Goal: Information Seeking & Learning: Check status

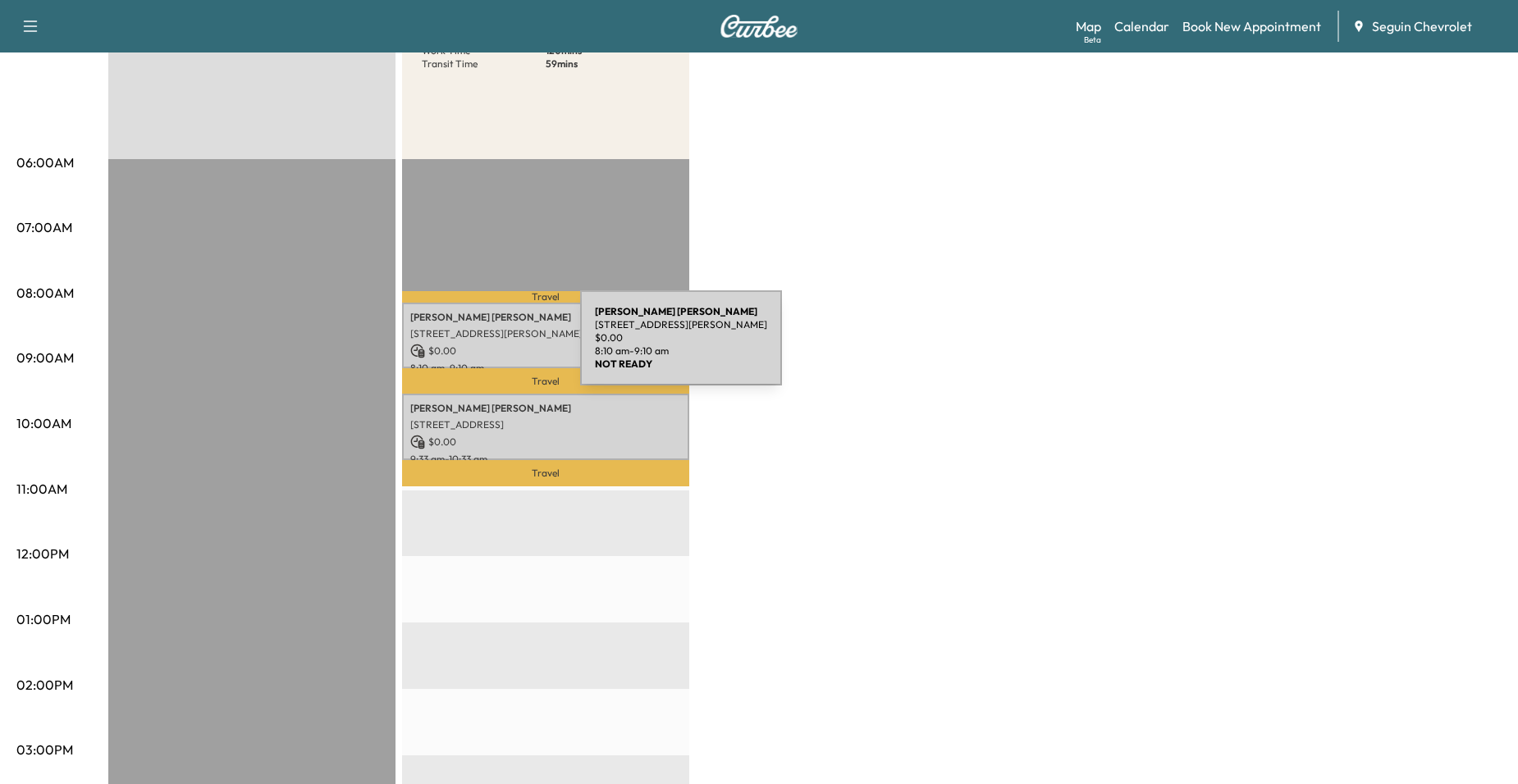
scroll to position [246, 0]
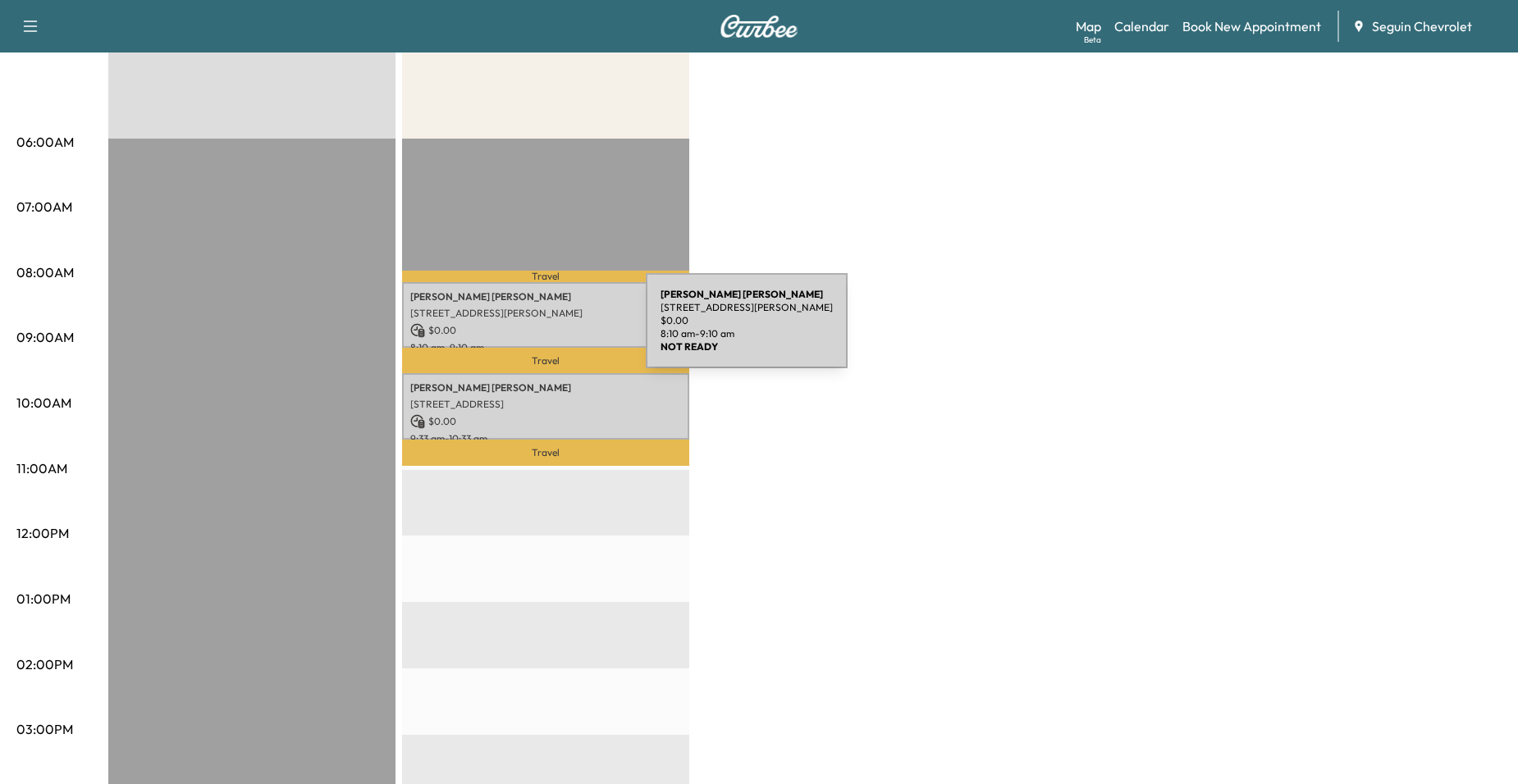
click at [523, 331] on p "$ 0.00" at bounding box center [545, 331] width 271 height 15
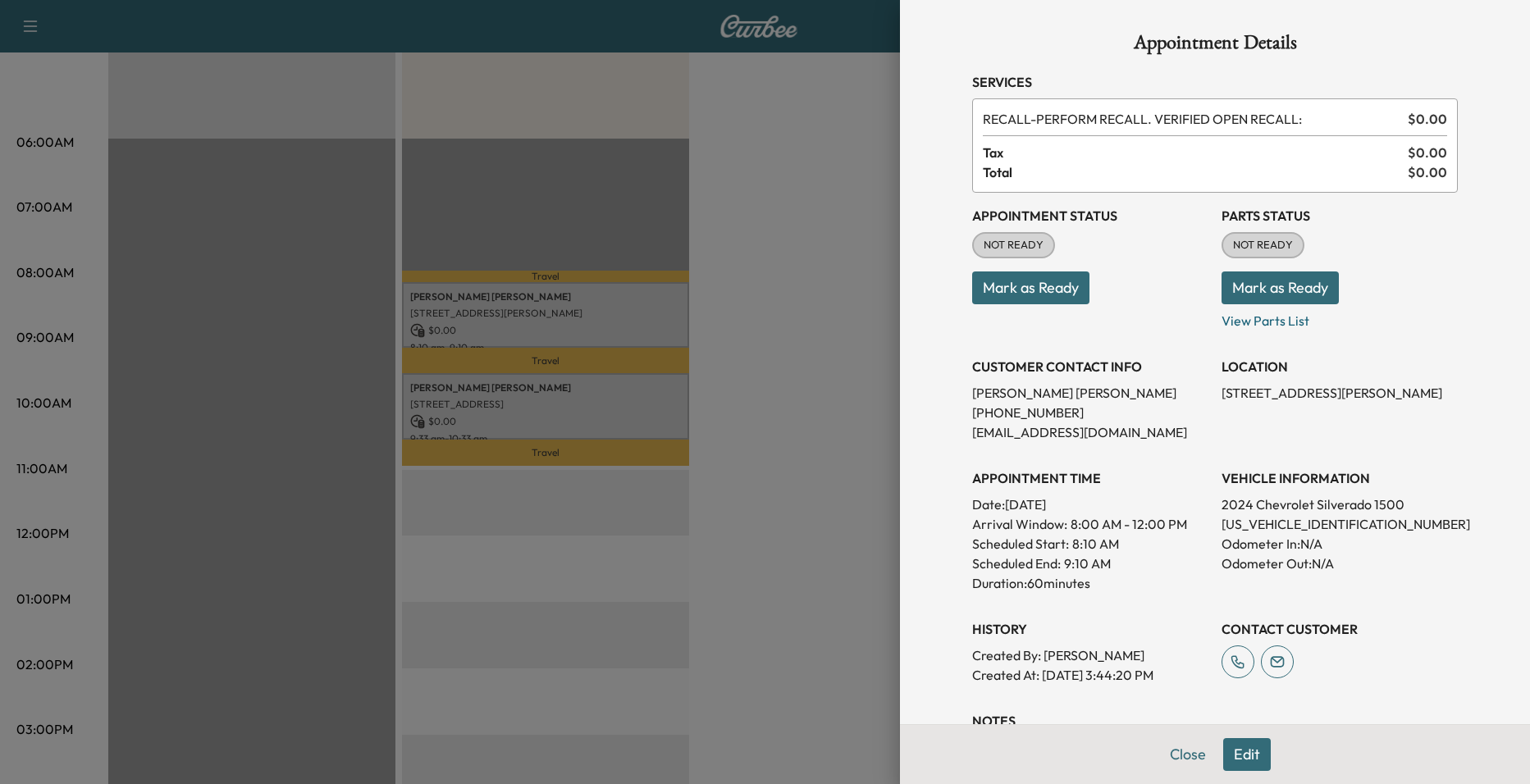
click at [546, 242] on div at bounding box center [765, 392] width 1530 height 784
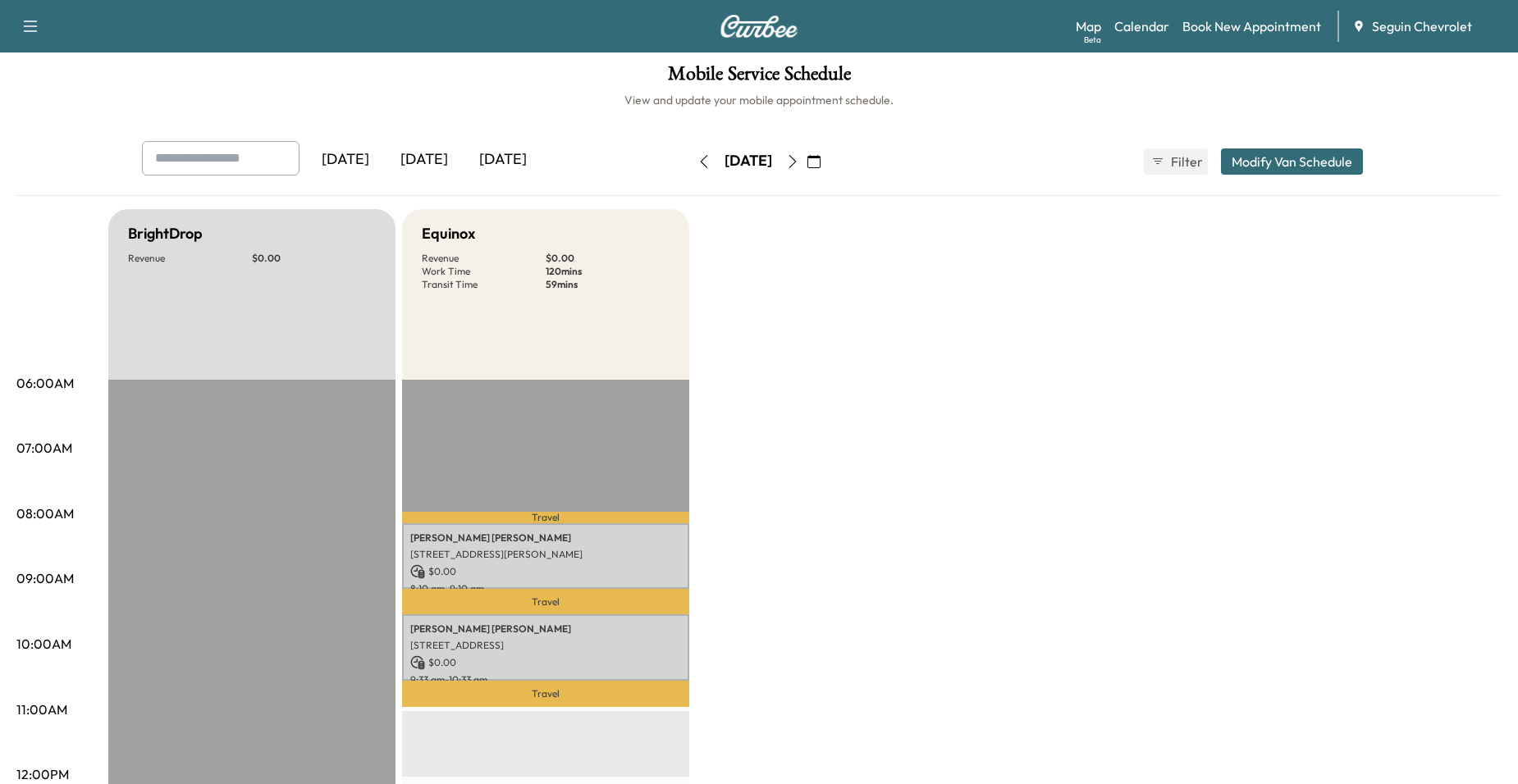
scroll to position [0, 0]
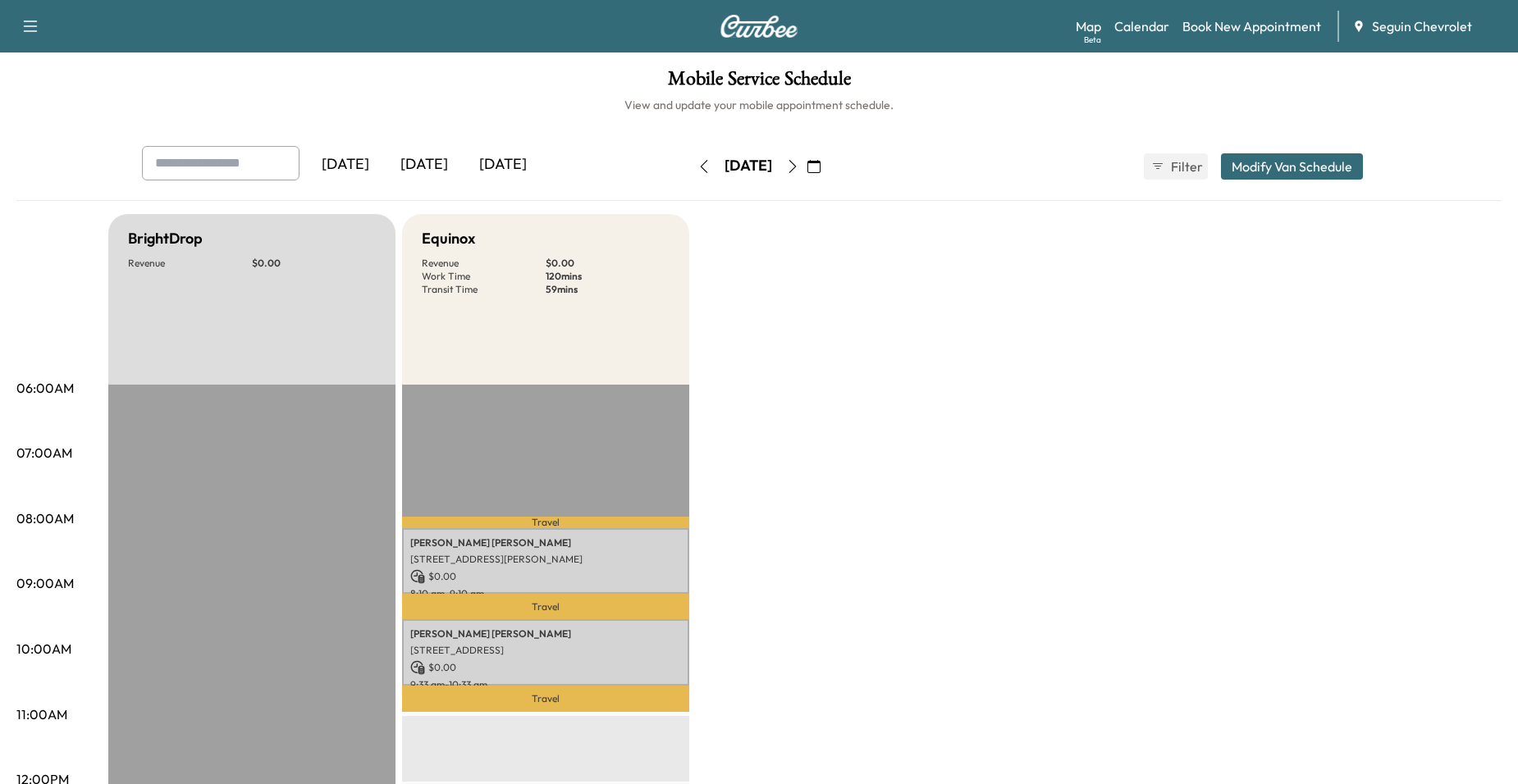
click at [799, 168] on icon "button" at bounding box center [793, 167] width 13 height 13
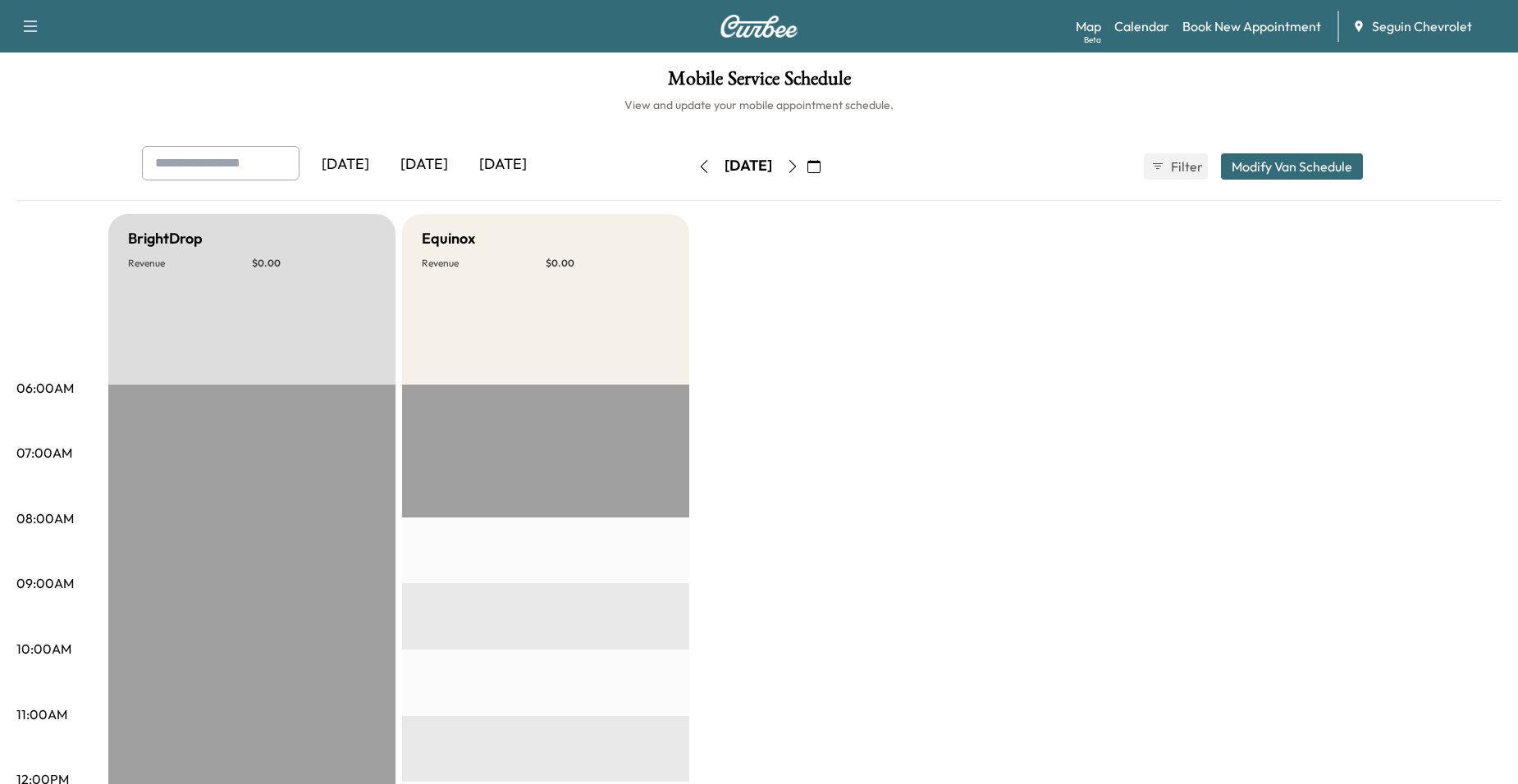
click at [799, 168] on icon "button" at bounding box center [793, 167] width 13 height 13
click at [691, 169] on button "button" at bounding box center [705, 167] width 28 height 27
click at [691, 169] on div "[DATE]" at bounding box center [749, 167] width 116 height 27
click at [698, 169] on icon "button" at bounding box center [705, 167] width 13 height 13
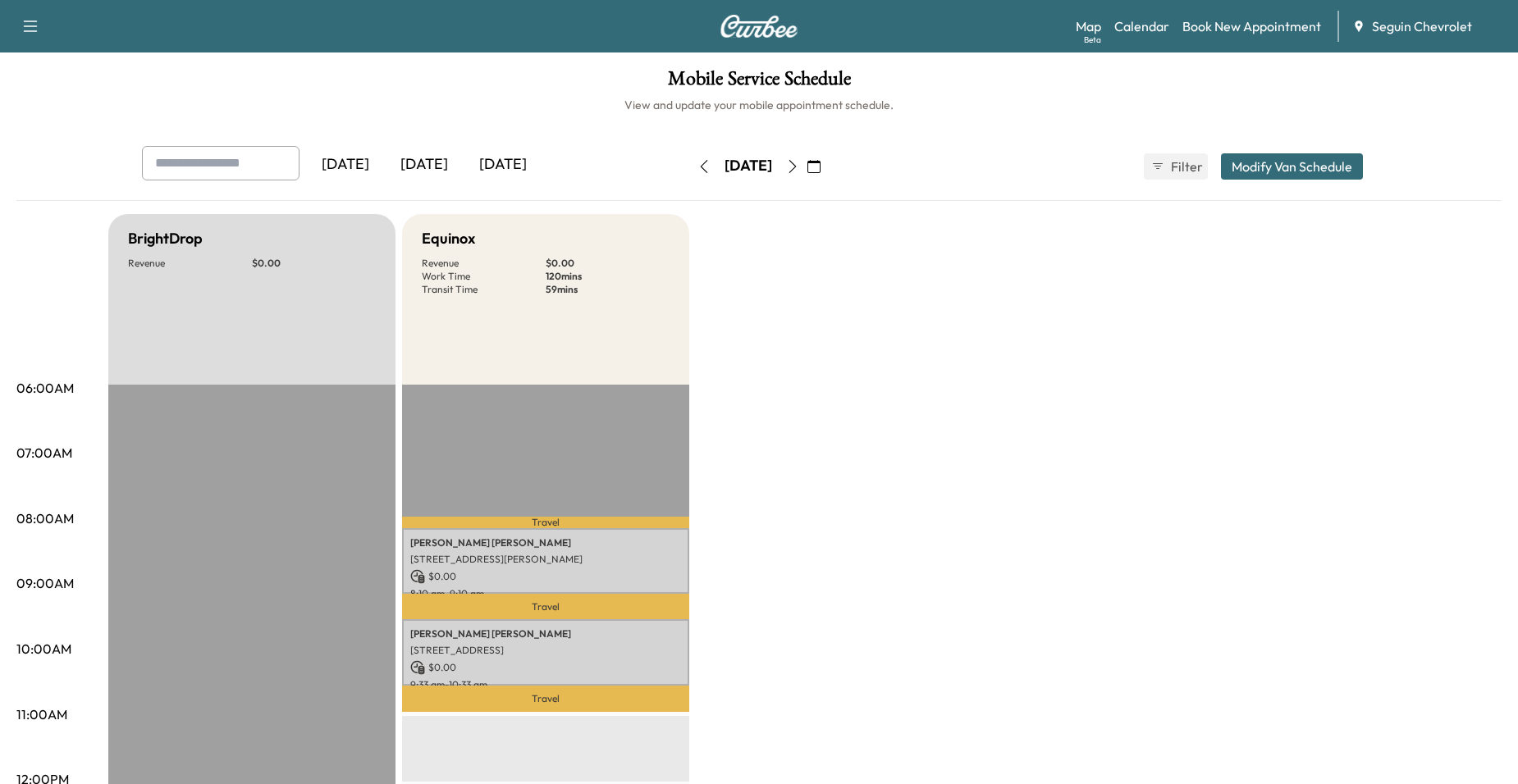
click at [698, 167] on icon "button" at bounding box center [705, 167] width 13 height 13
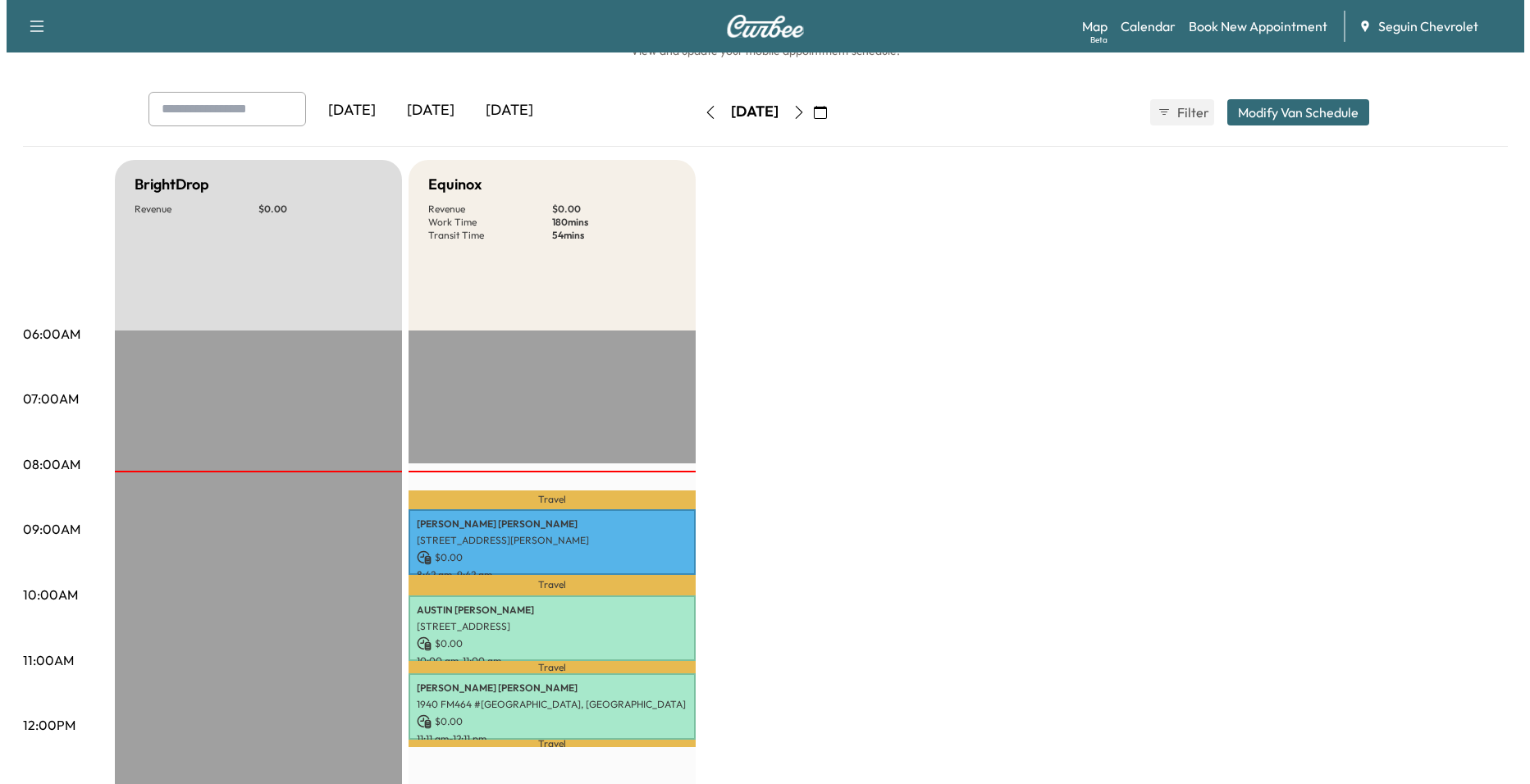
scroll to position [164, 0]
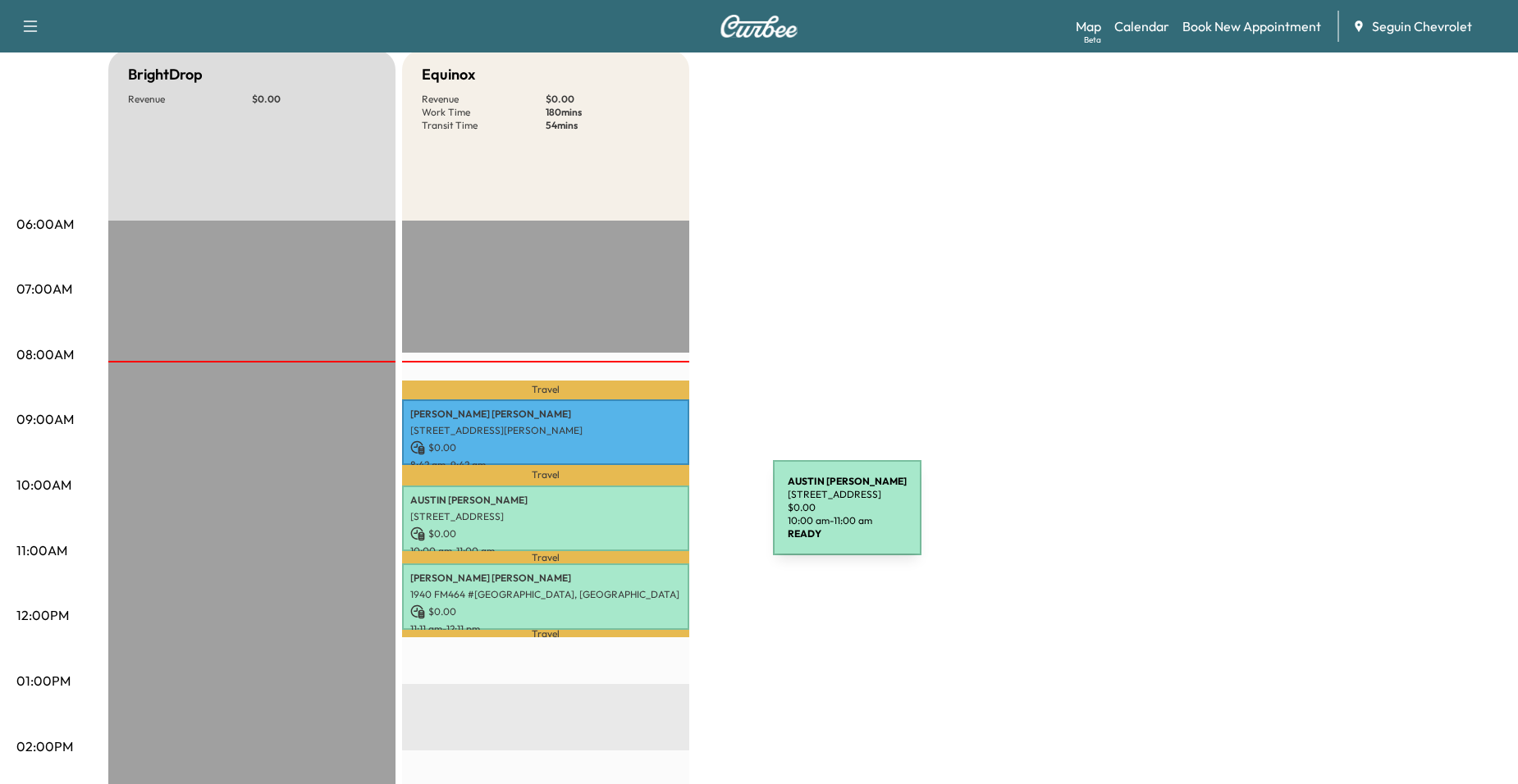
click at [650, 514] on p "[STREET_ADDRESS]" at bounding box center [545, 517] width 271 height 13
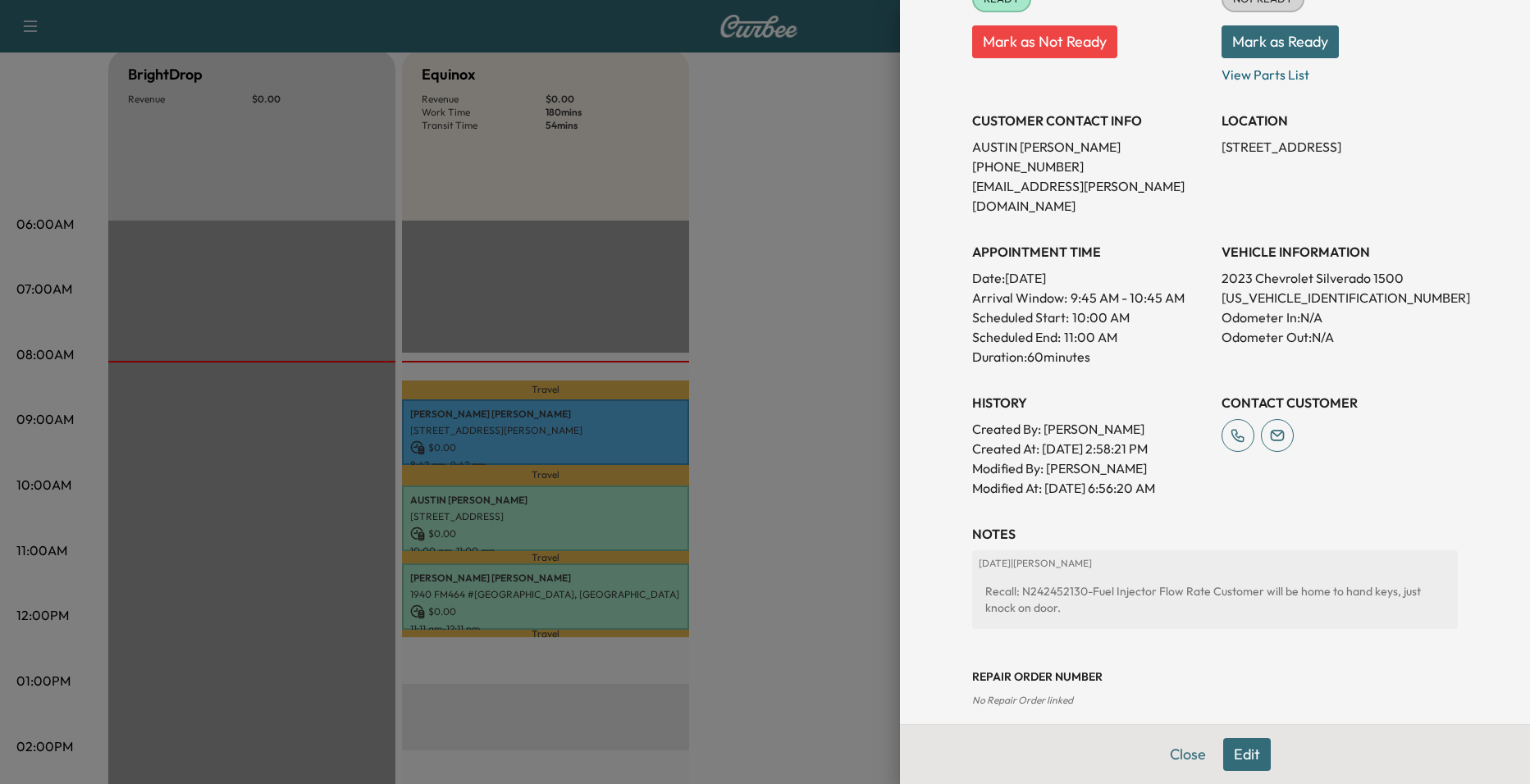
scroll to position [319, 0]
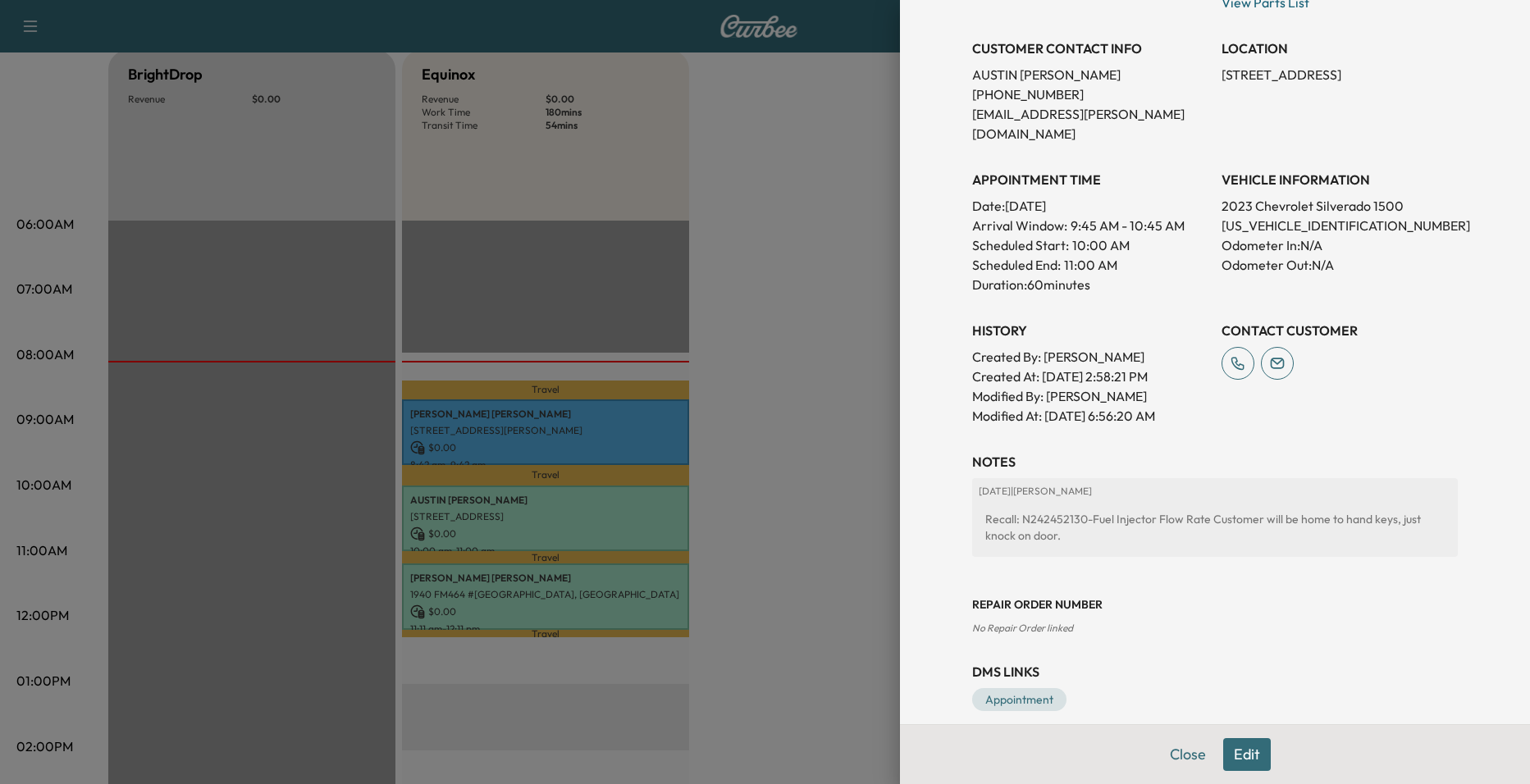
click at [571, 589] on div at bounding box center [765, 392] width 1530 height 784
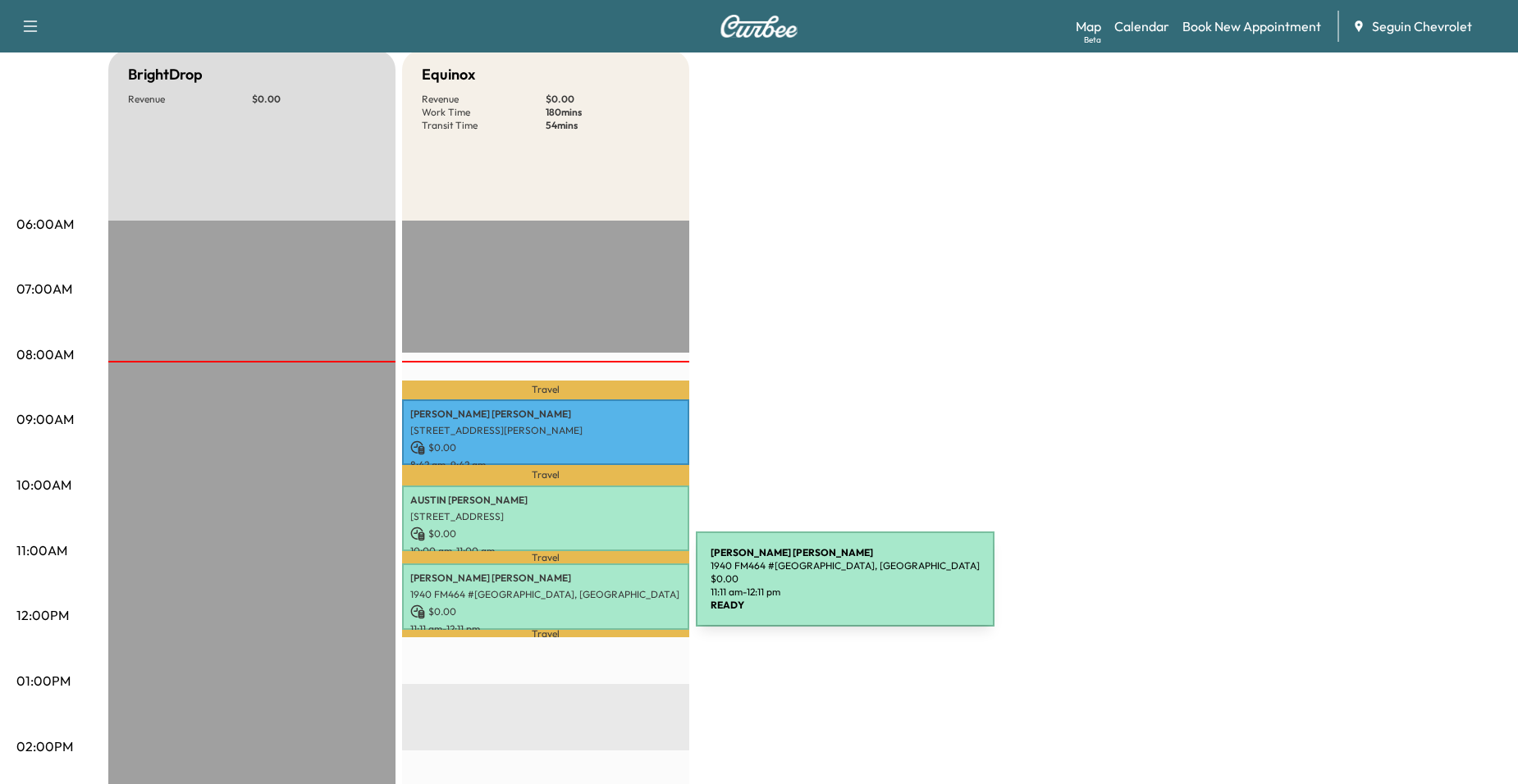
click at [573, 589] on p "1940 FM464 #[GEOGRAPHIC_DATA], [GEOGRAPHIC_DATA]" at bounding box center [545, 595] width 271 height 13
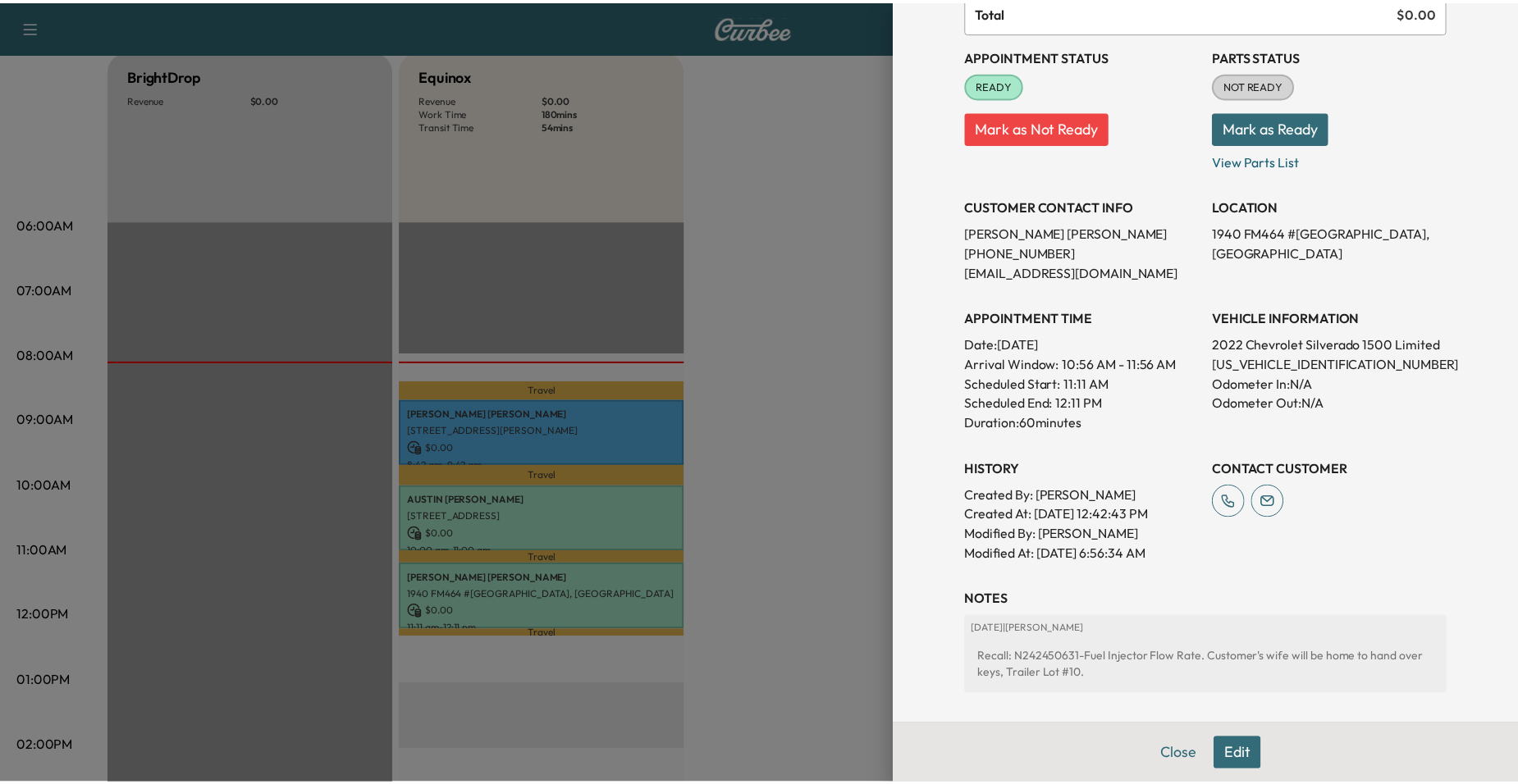
scroll to position [164, 0]
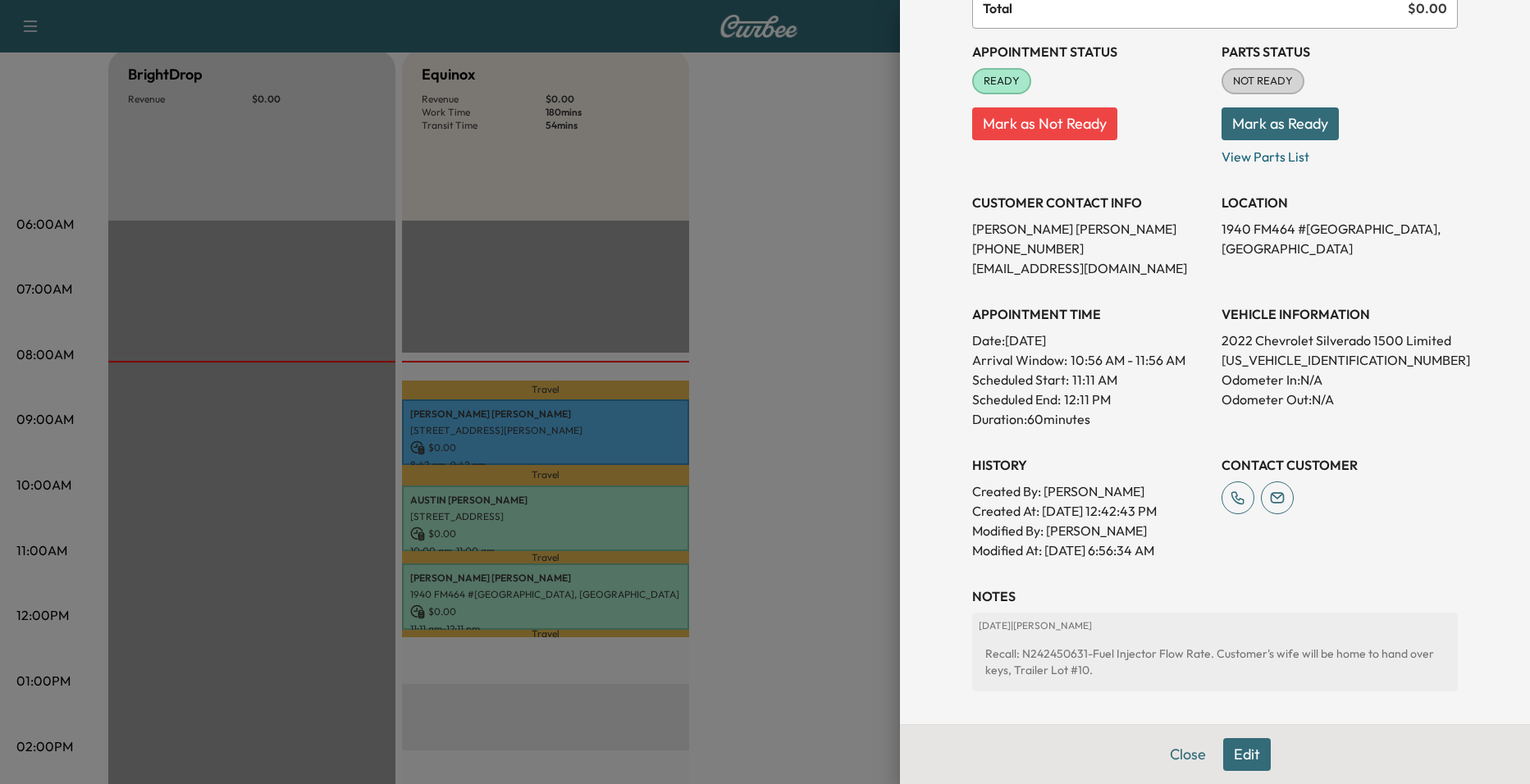
click at [798, 493] on div at bounding box center [765, 392] width 1530 height 784
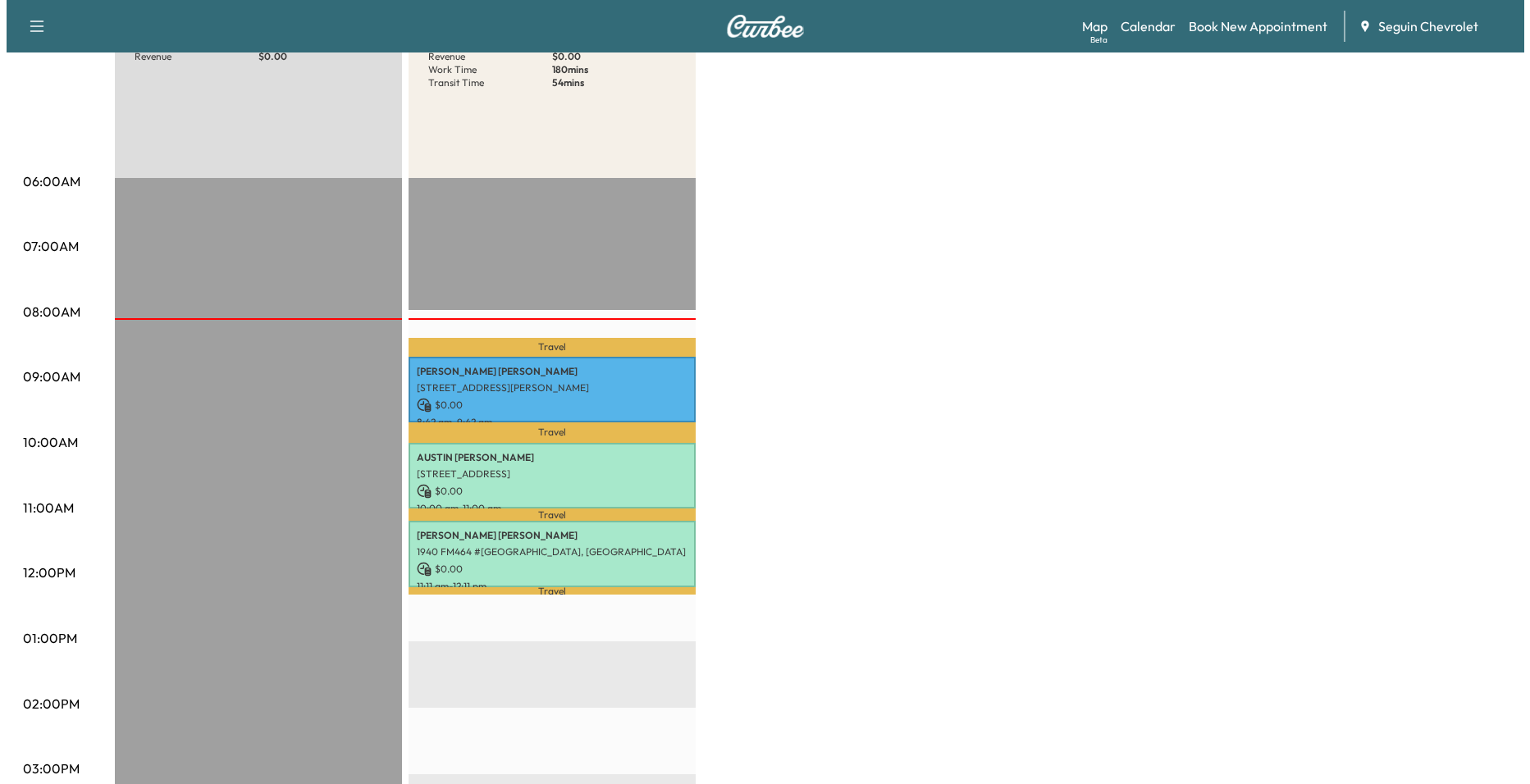
scroll to position [246, 0]
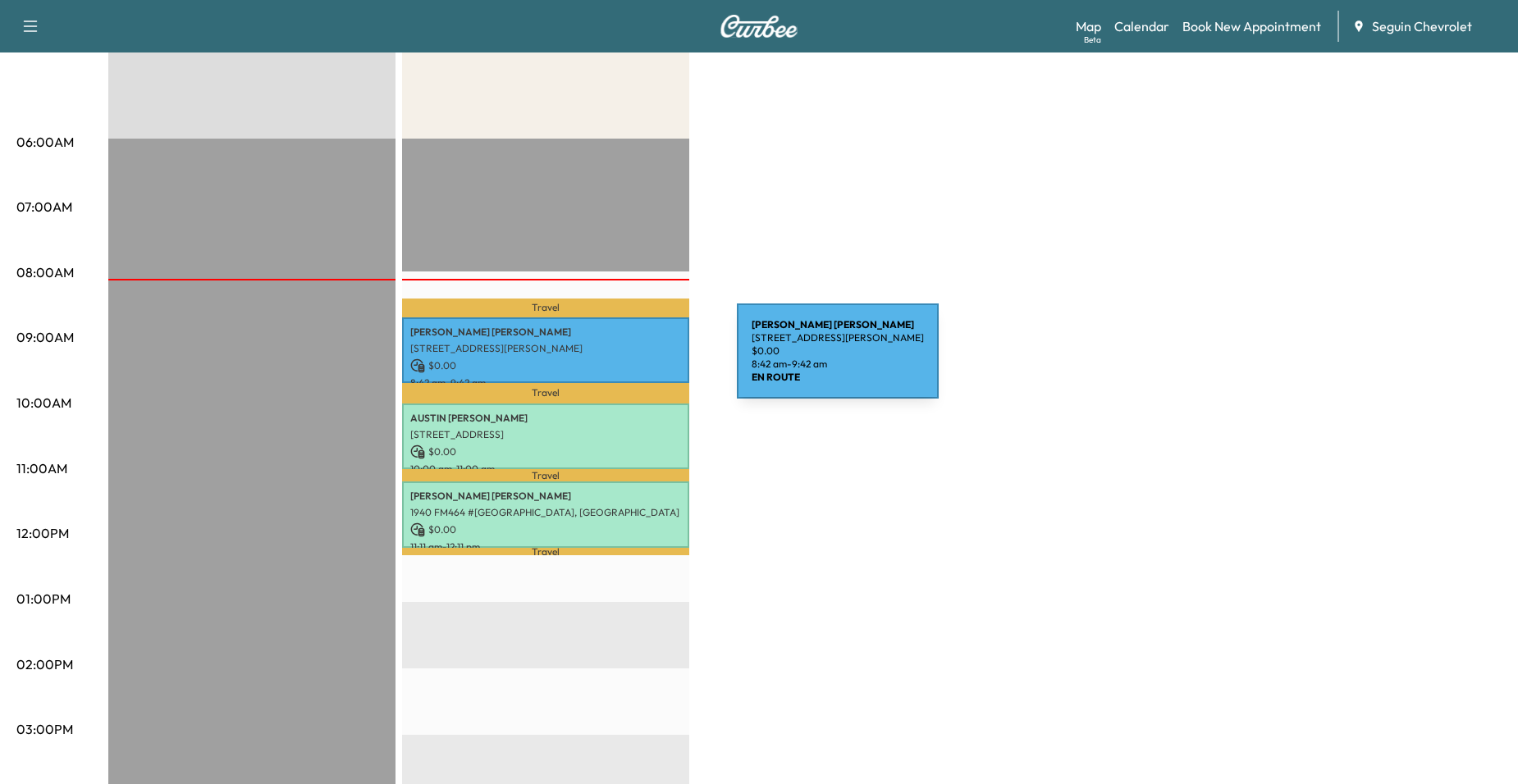
click at [614, 361] on p "$ 0.00" at bounding box center [545, 366] width 271 height 15
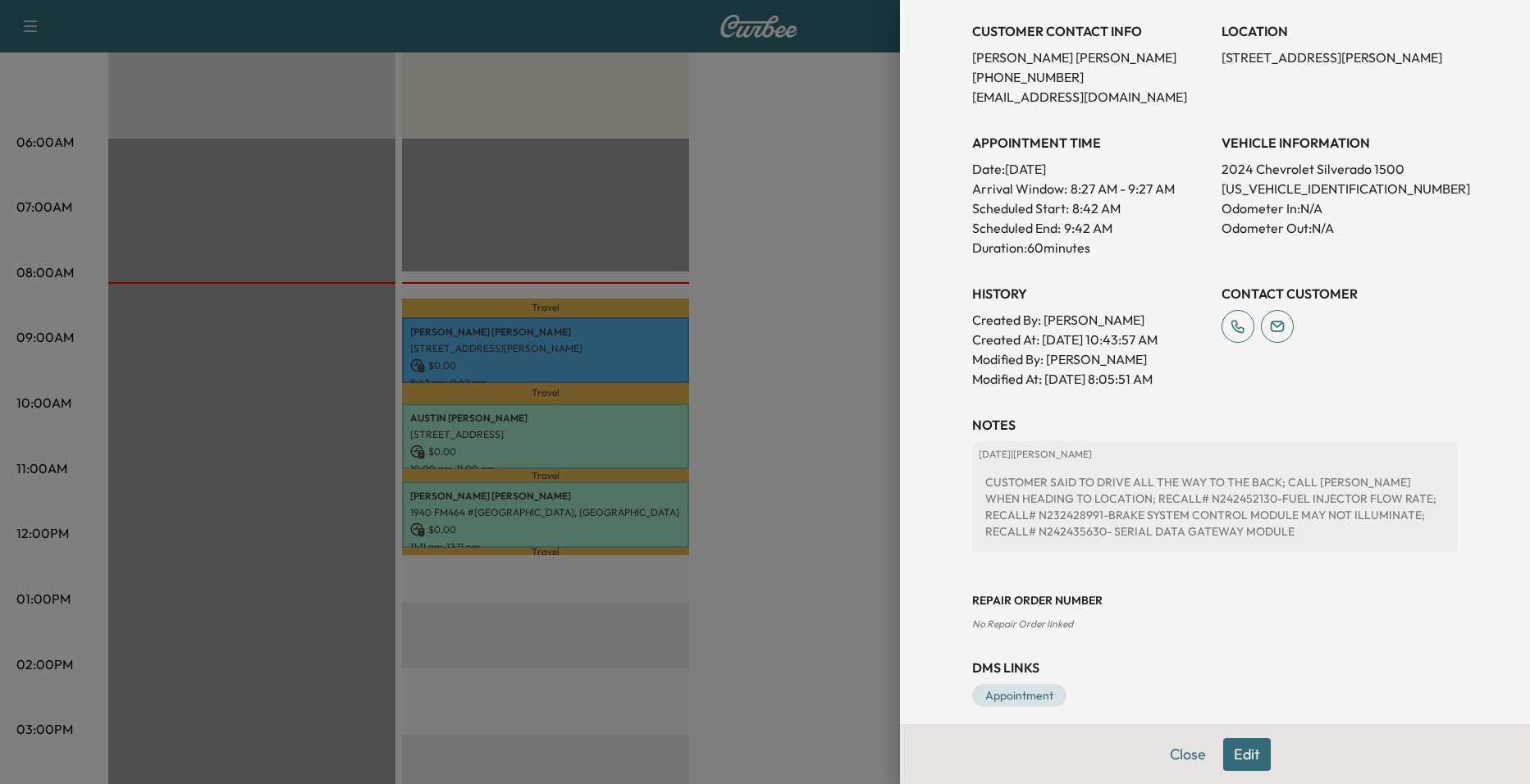
scroll to position [305, 0]
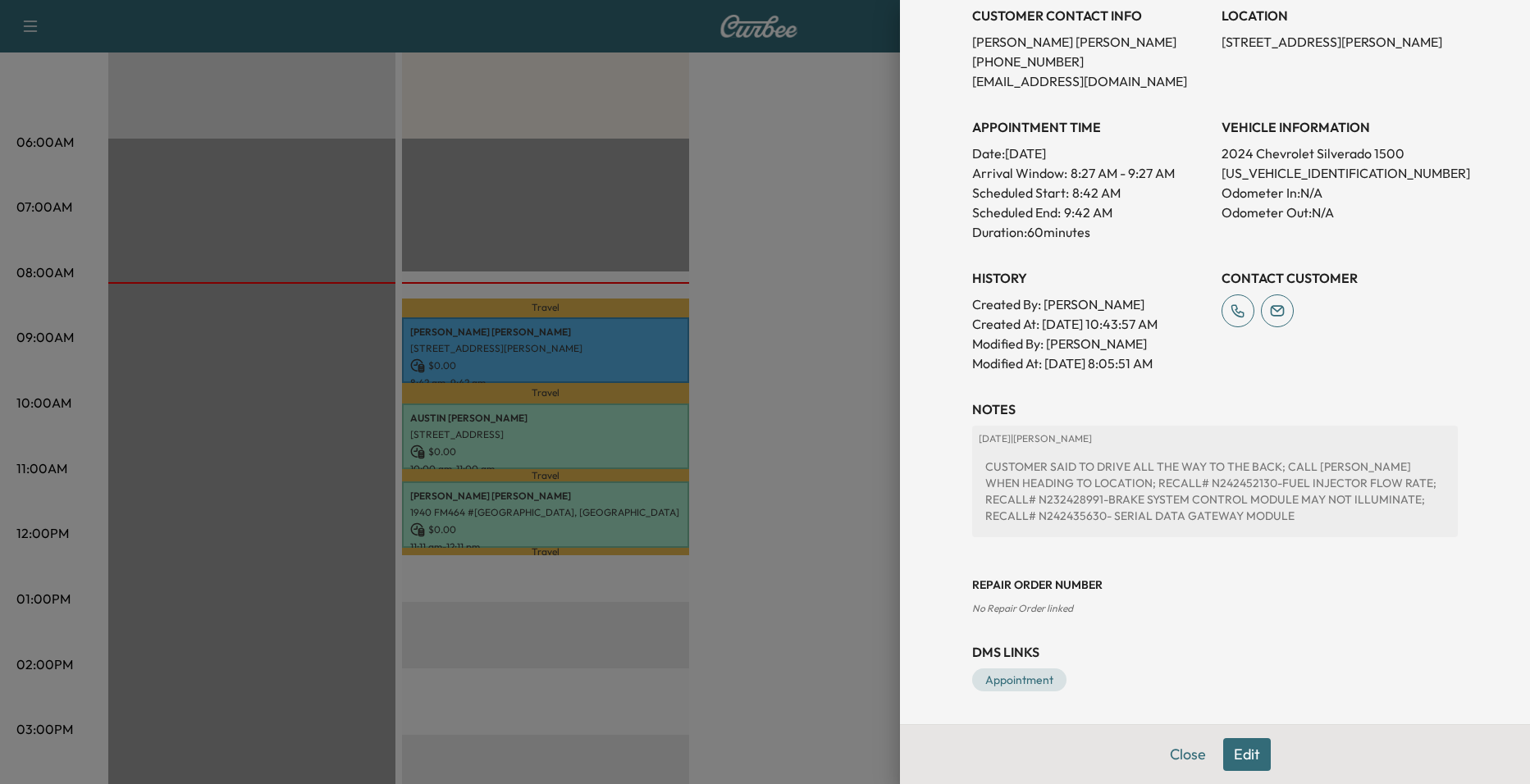
click at [655, 513] on div at bounding box center [765, 392] width 1530 height 784
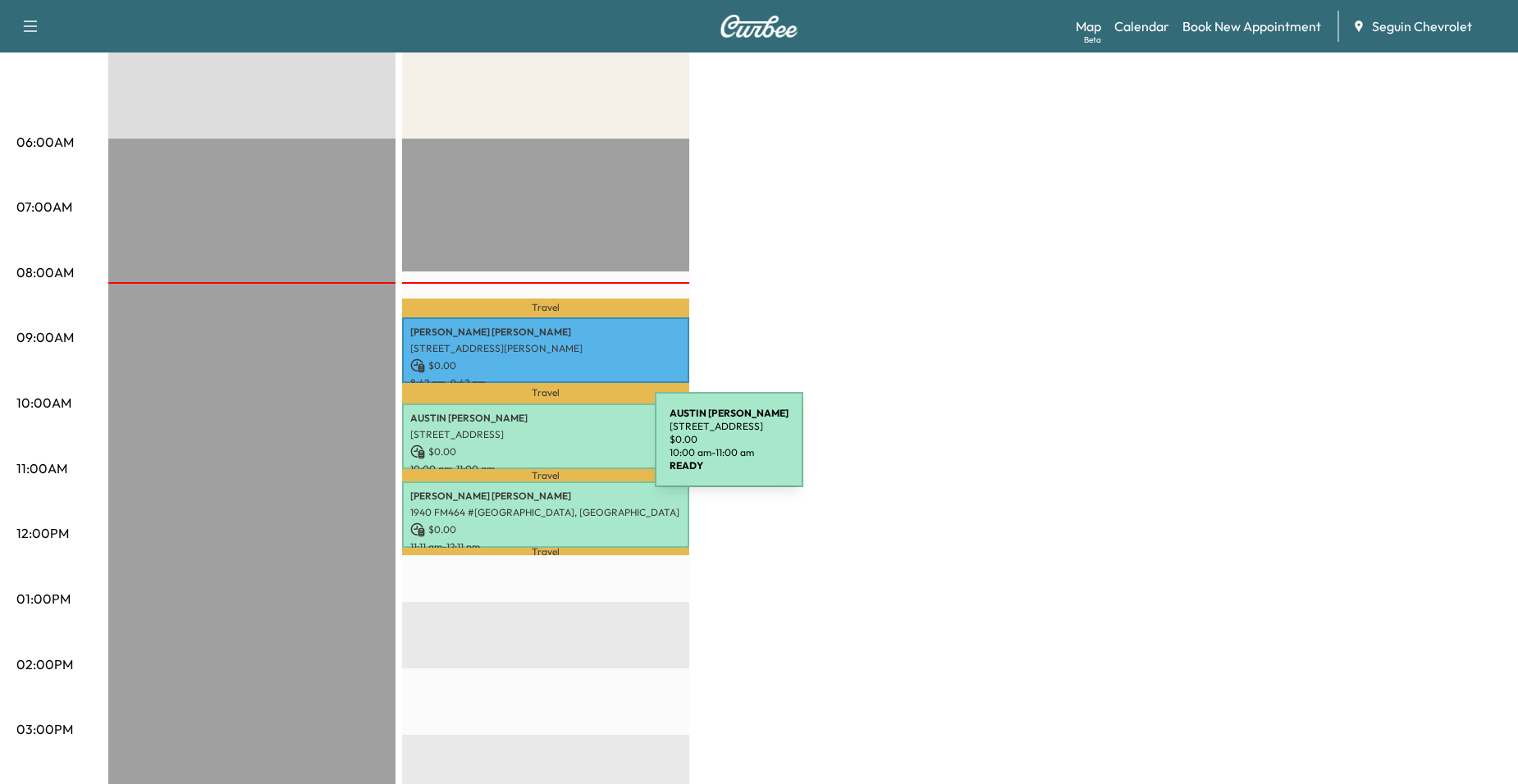
click at [531, 448] on p "$ 0.00" at bounding box center [545, 452] width 271 height 15
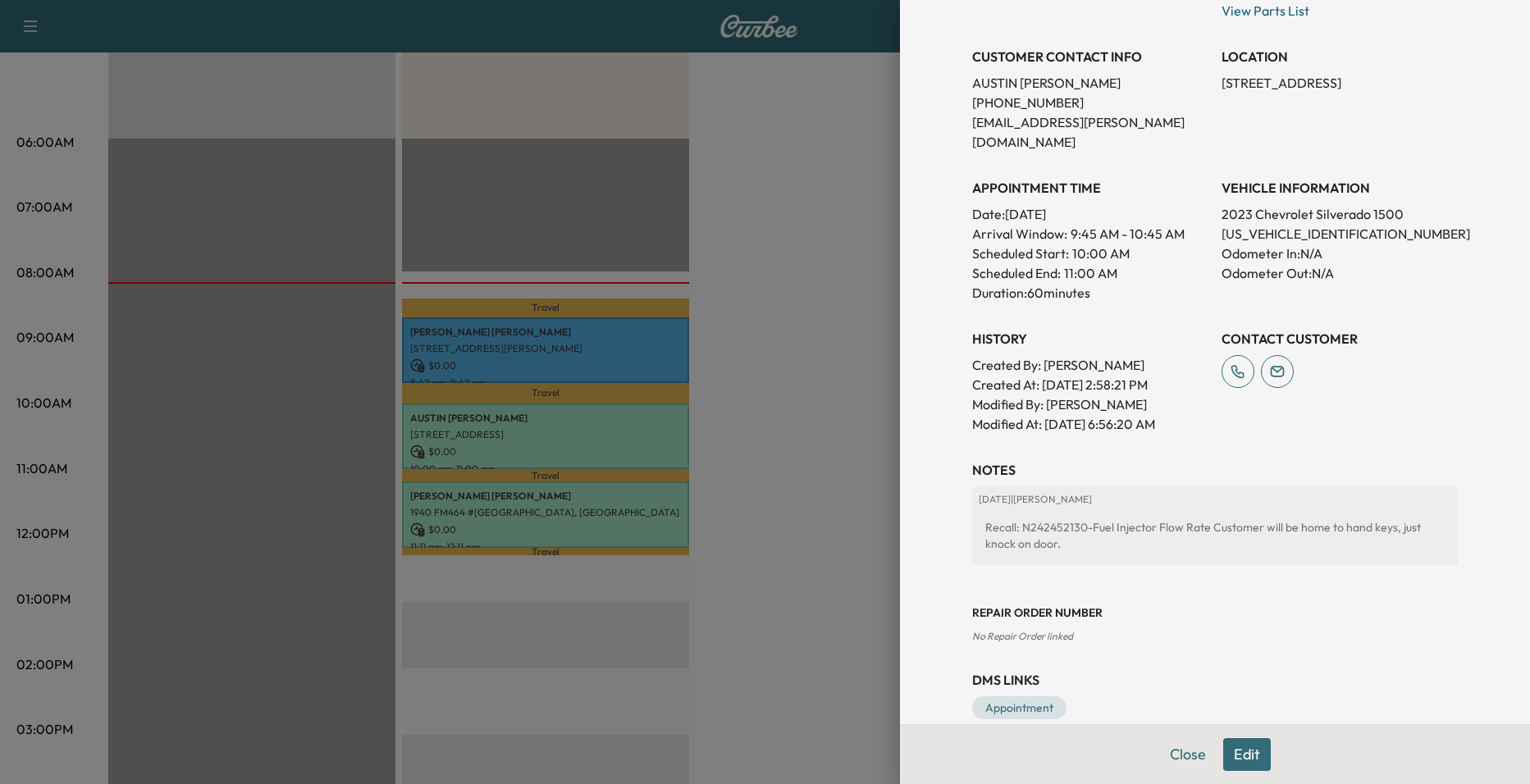
scroll to position [319, 0]
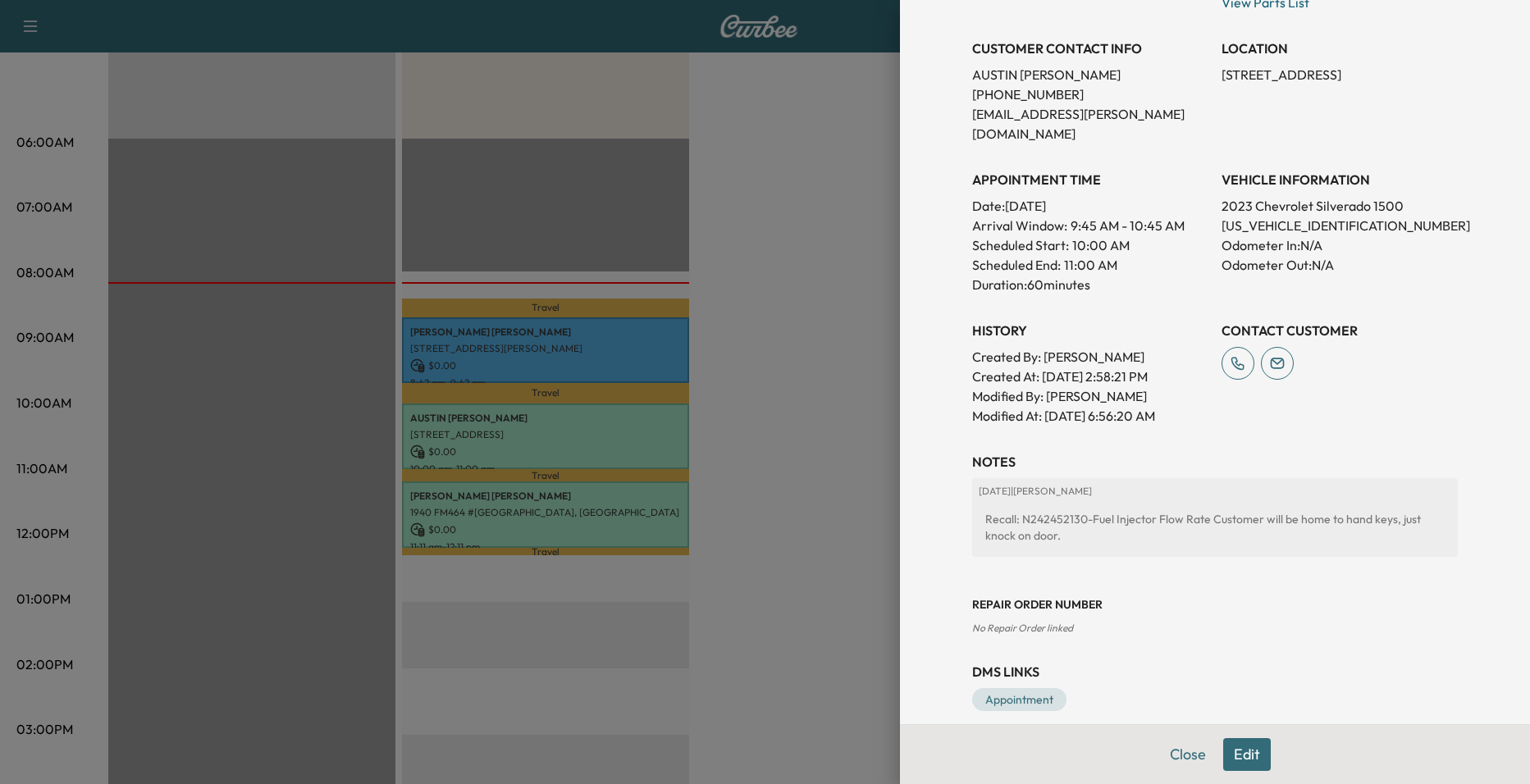
click at [801, 499] on div at bounding box center [765, 392] width 1530 height 784
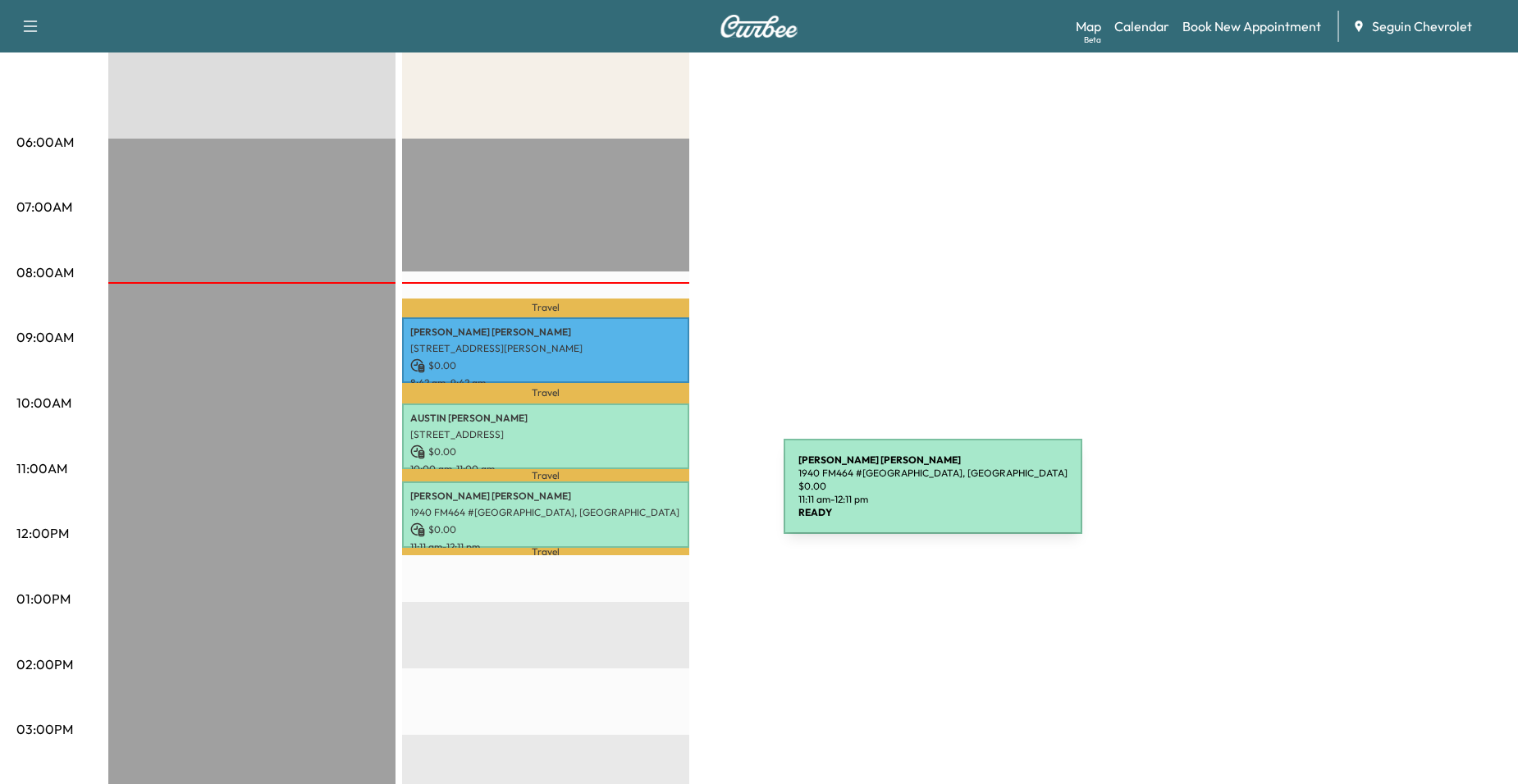
click at [608, 499] on div "[PERSON_NAME] 1940 FM464 #[GEOGRAPHIC_DATA], [GEOGRAPHIC_DATA] $ 0.00 11:11 am …" at bounding box center [546, 514] width 287 height 66
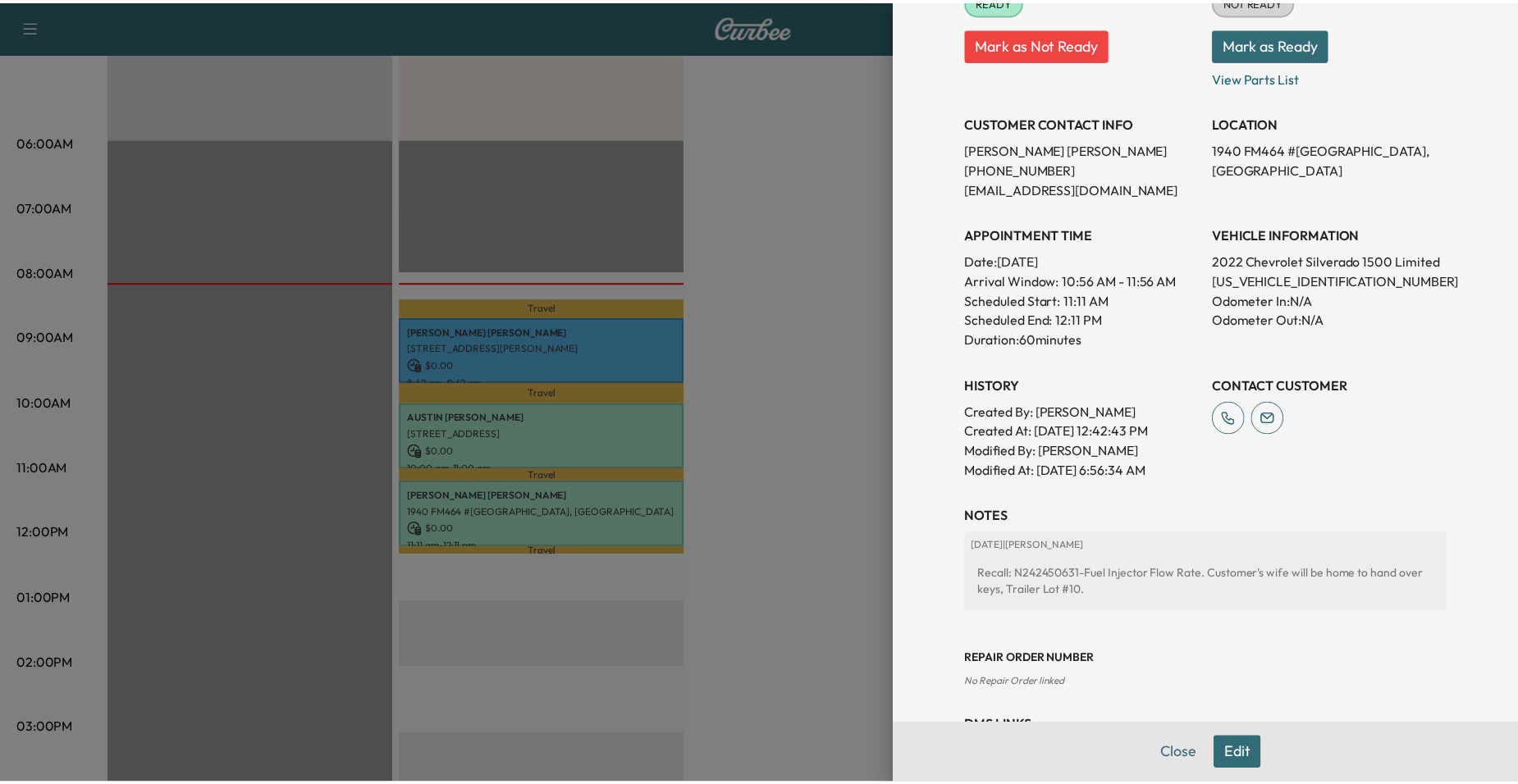
scroll to position [246, 0]
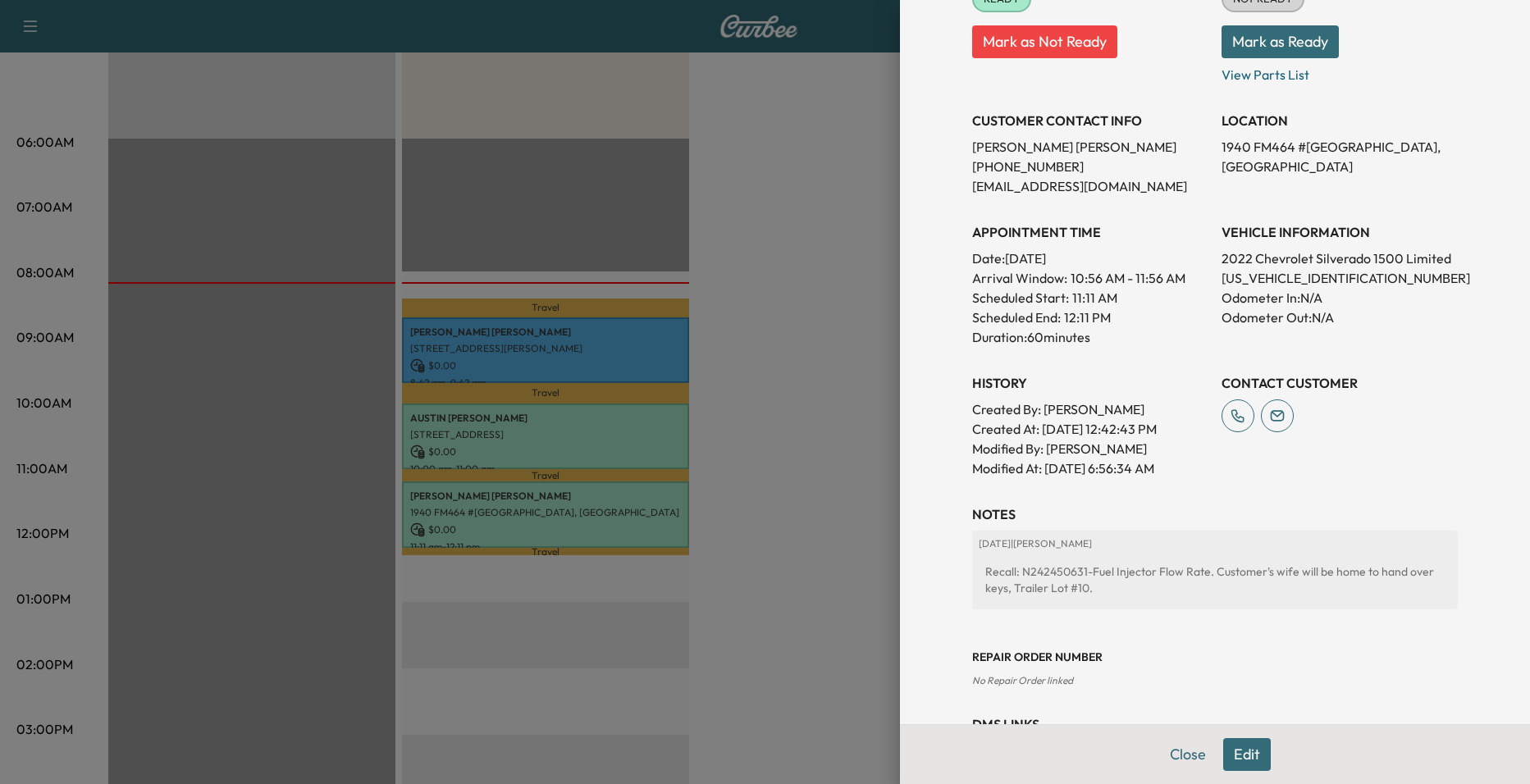
click at [817, 499] on div at bounding box center [765, 392] width 1530 height 784
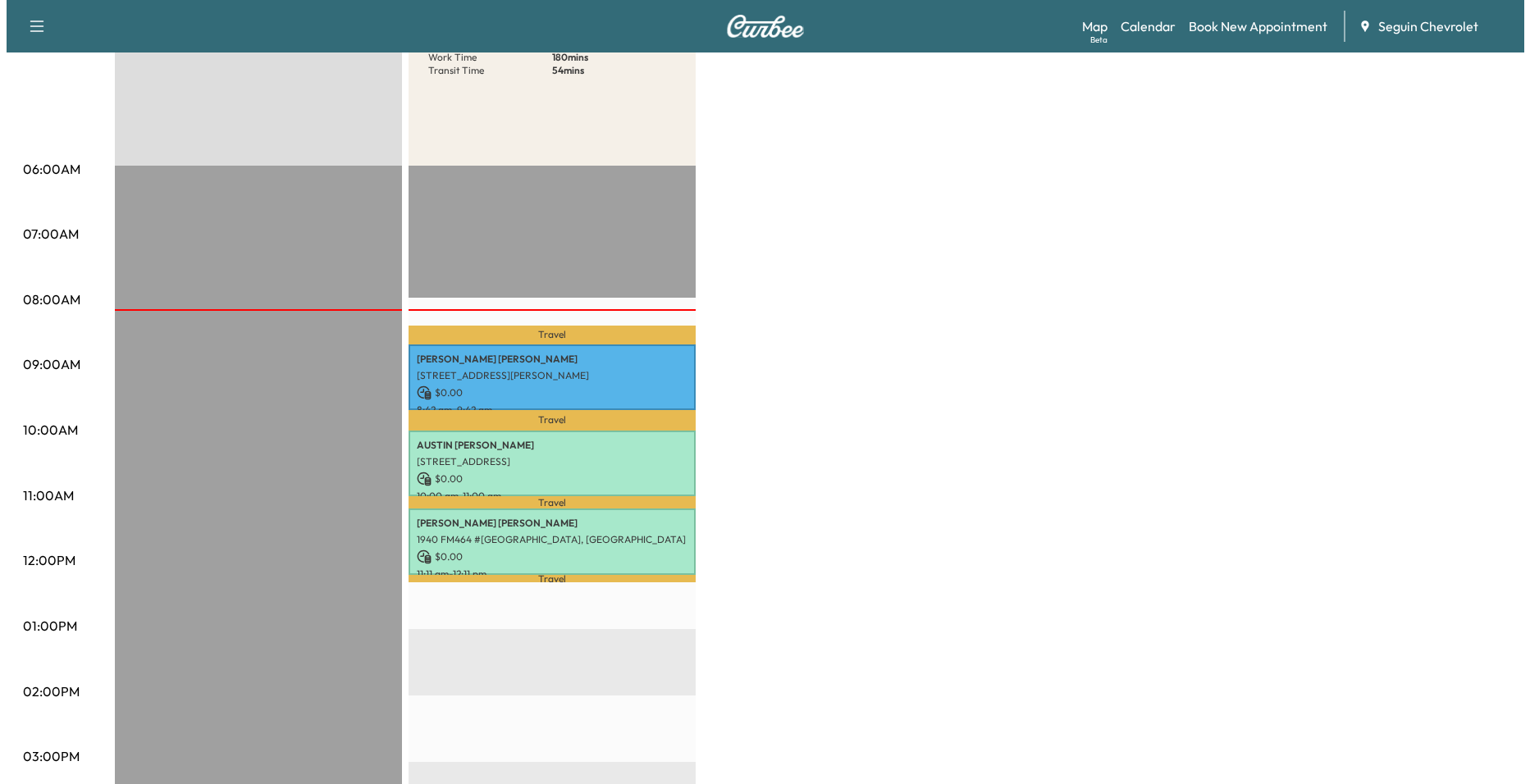
scroll to position [0, 0]
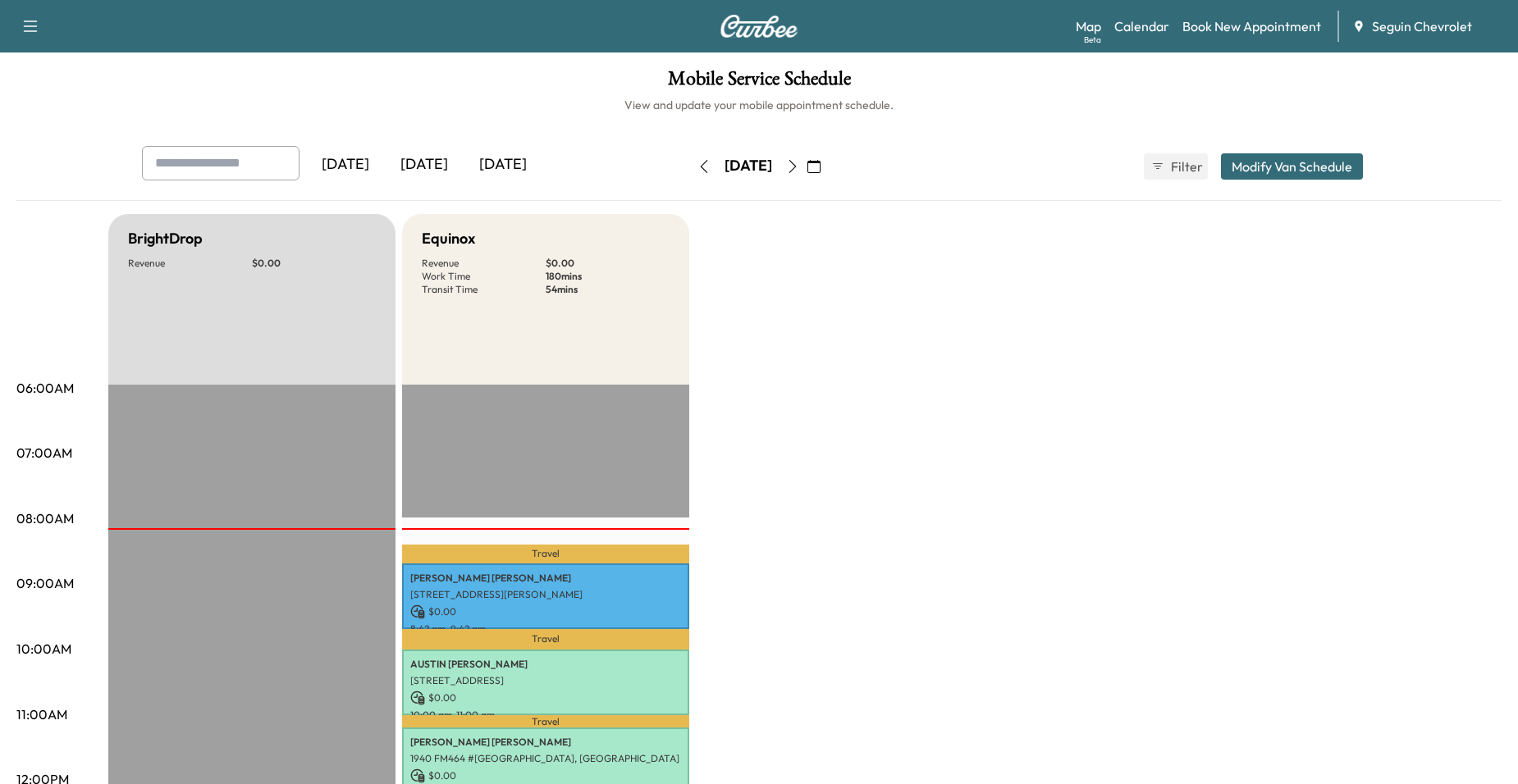
click at [799, 169] on icon "button" at bounding box center [793, 167] width 13 height 13
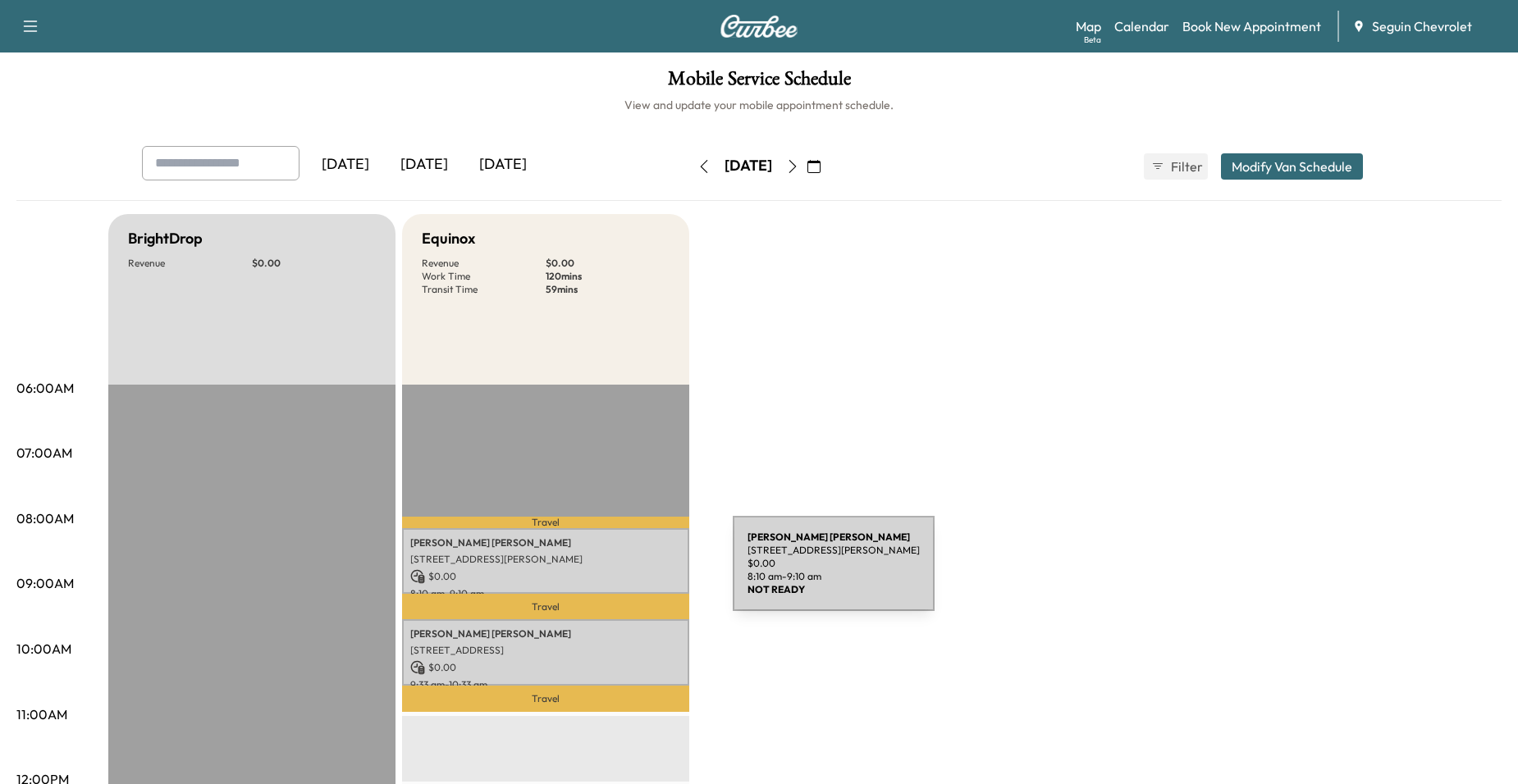
click at [610, 573] on p "$ 0.00" at bounding box center [545, 577] width 271 height 15
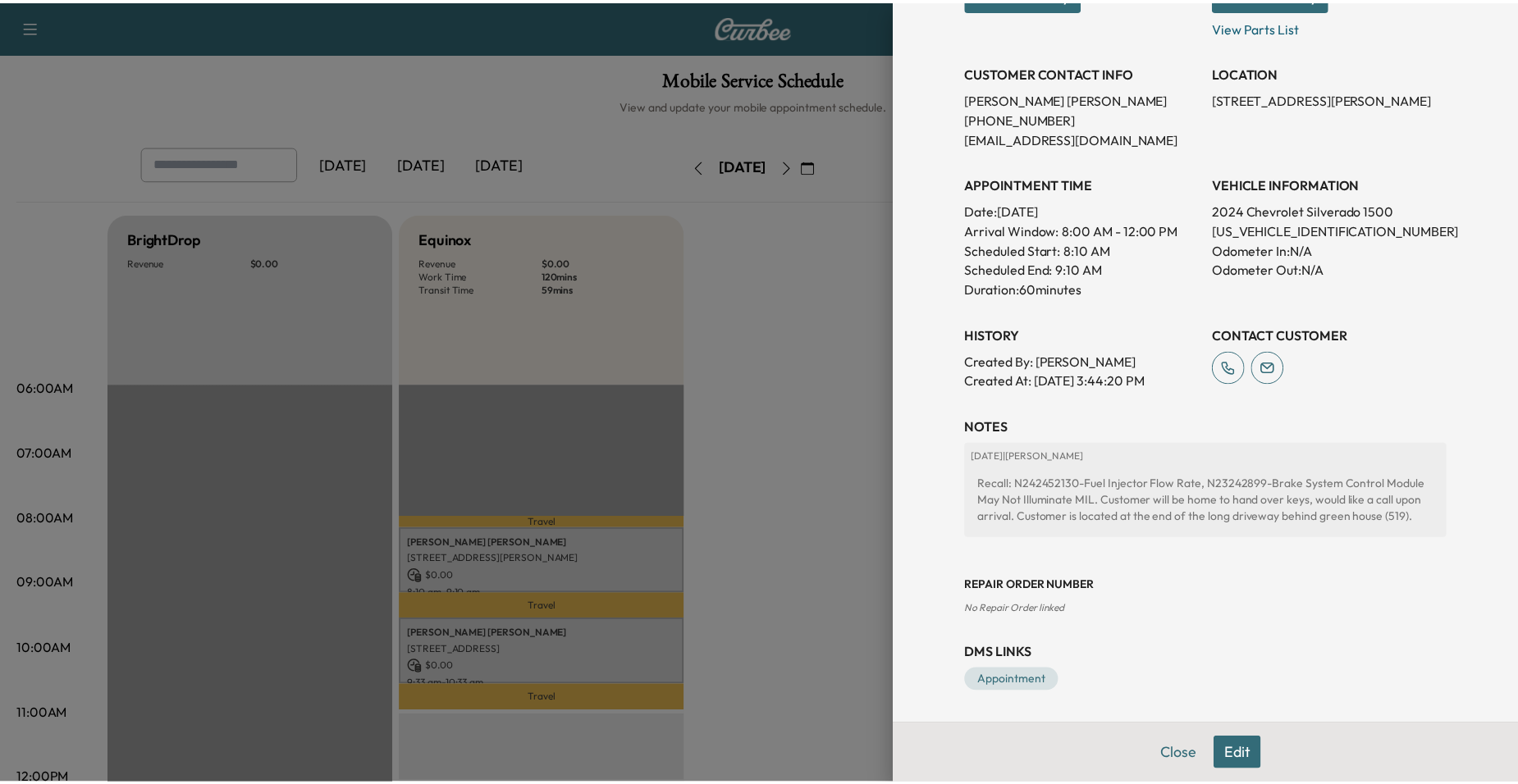
scroll to position [295, 0]
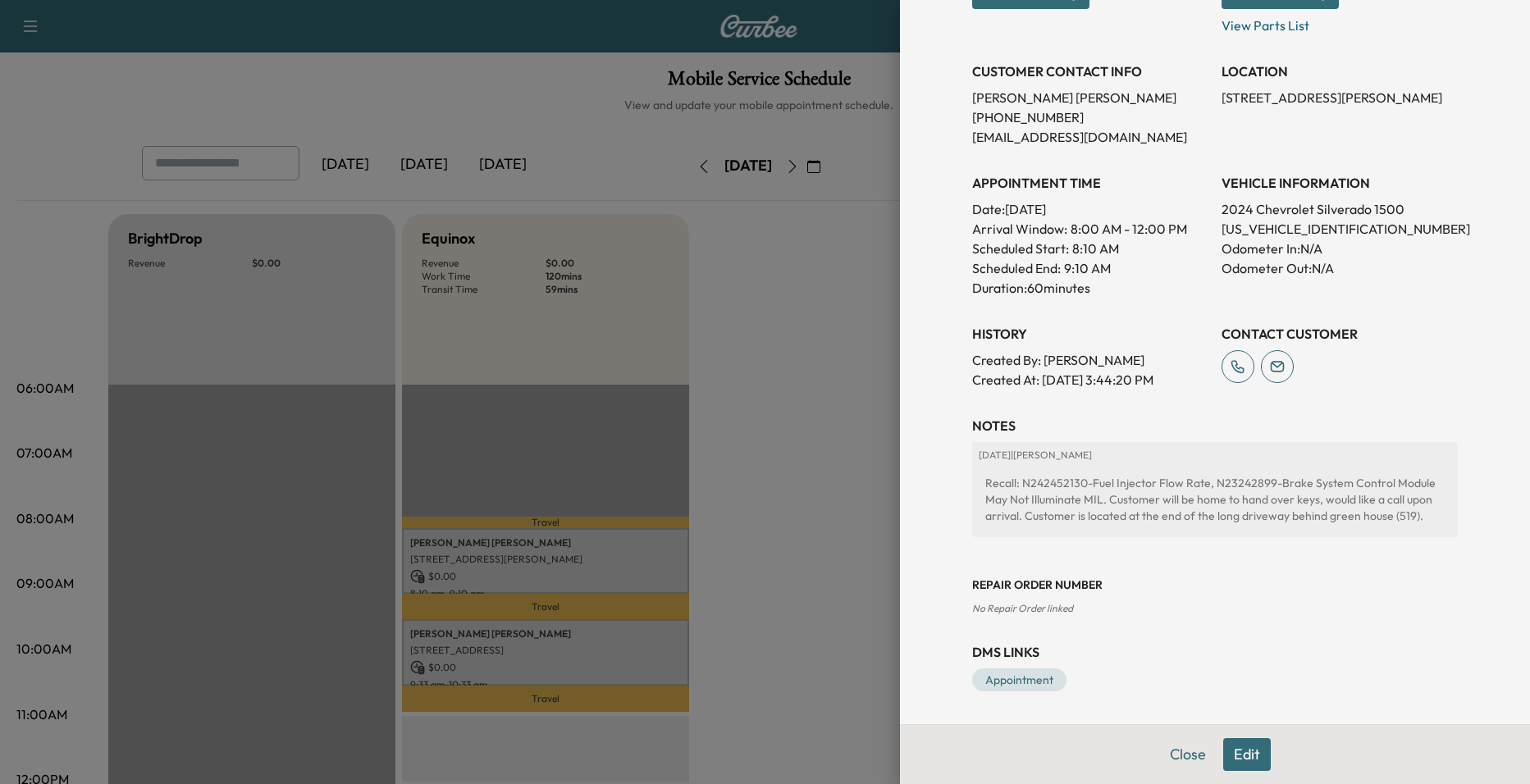
click at [870, 503] on div at bounding box center [765, 392] width 1530 height 784
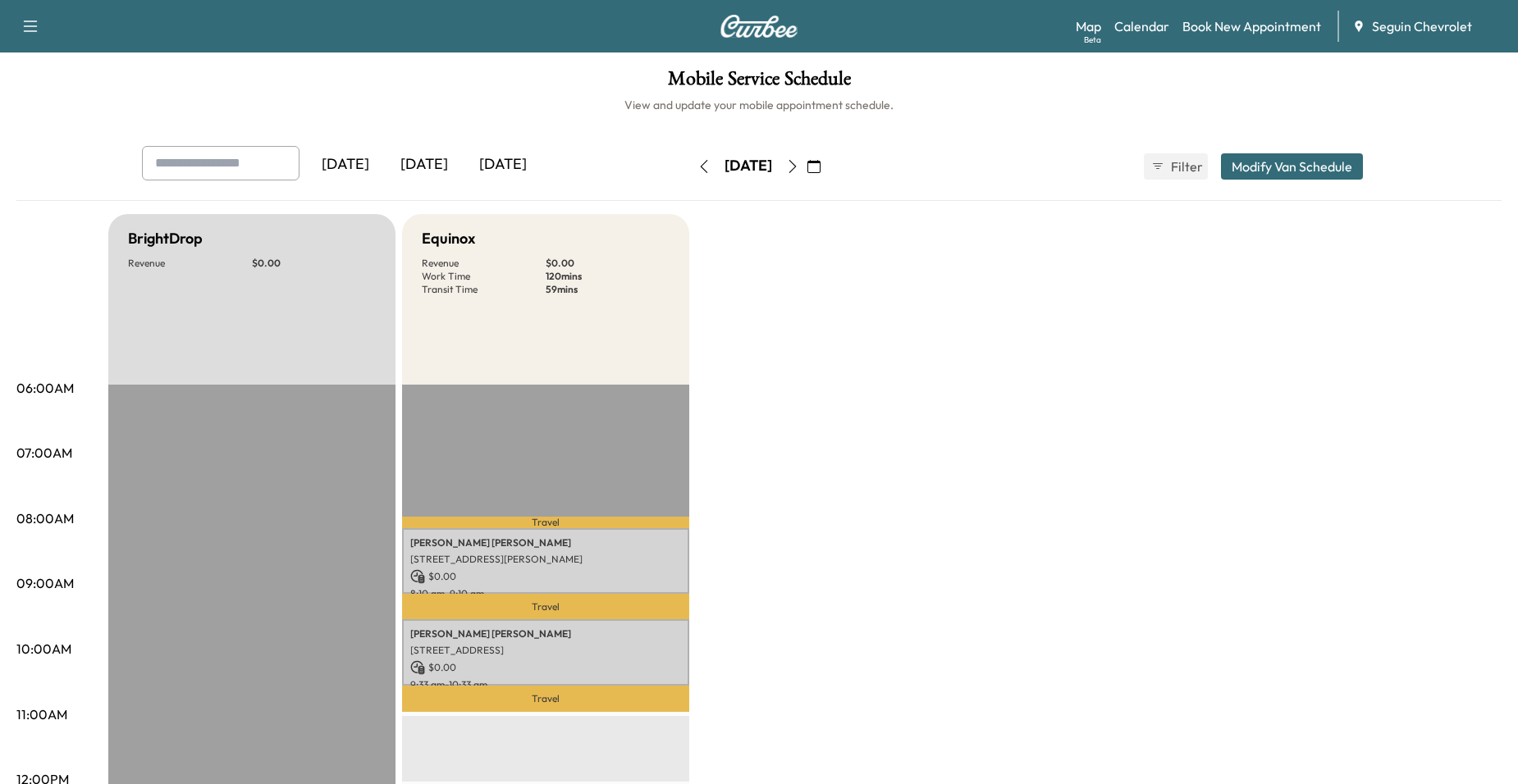
click at [799, 160] on icon "button" at bounding box center [793, 167] width 13 height 13
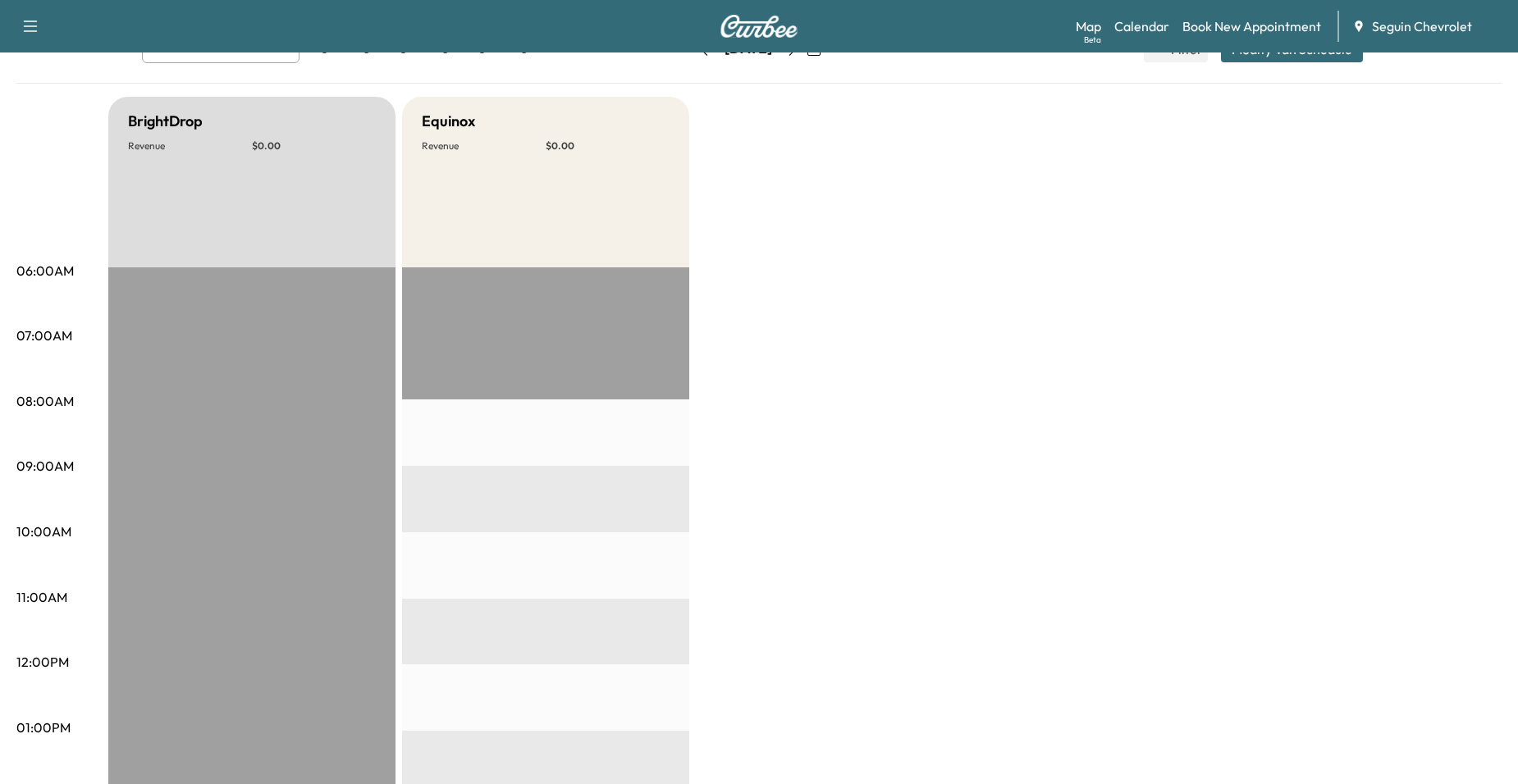
scroll to position [82, 0]
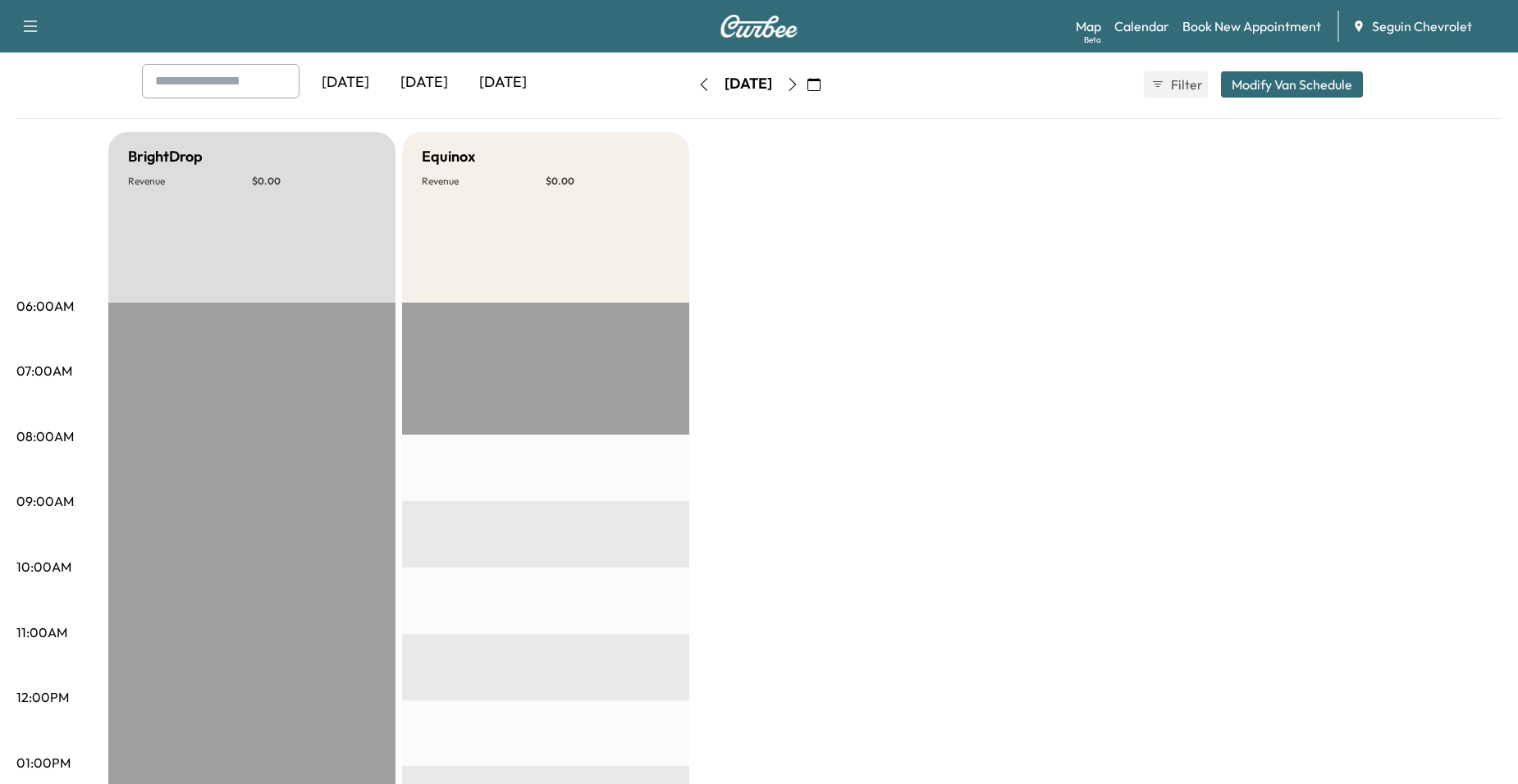
click at [799, 88] on icon "button" at bounding box center [793, 85] width 13 height 13
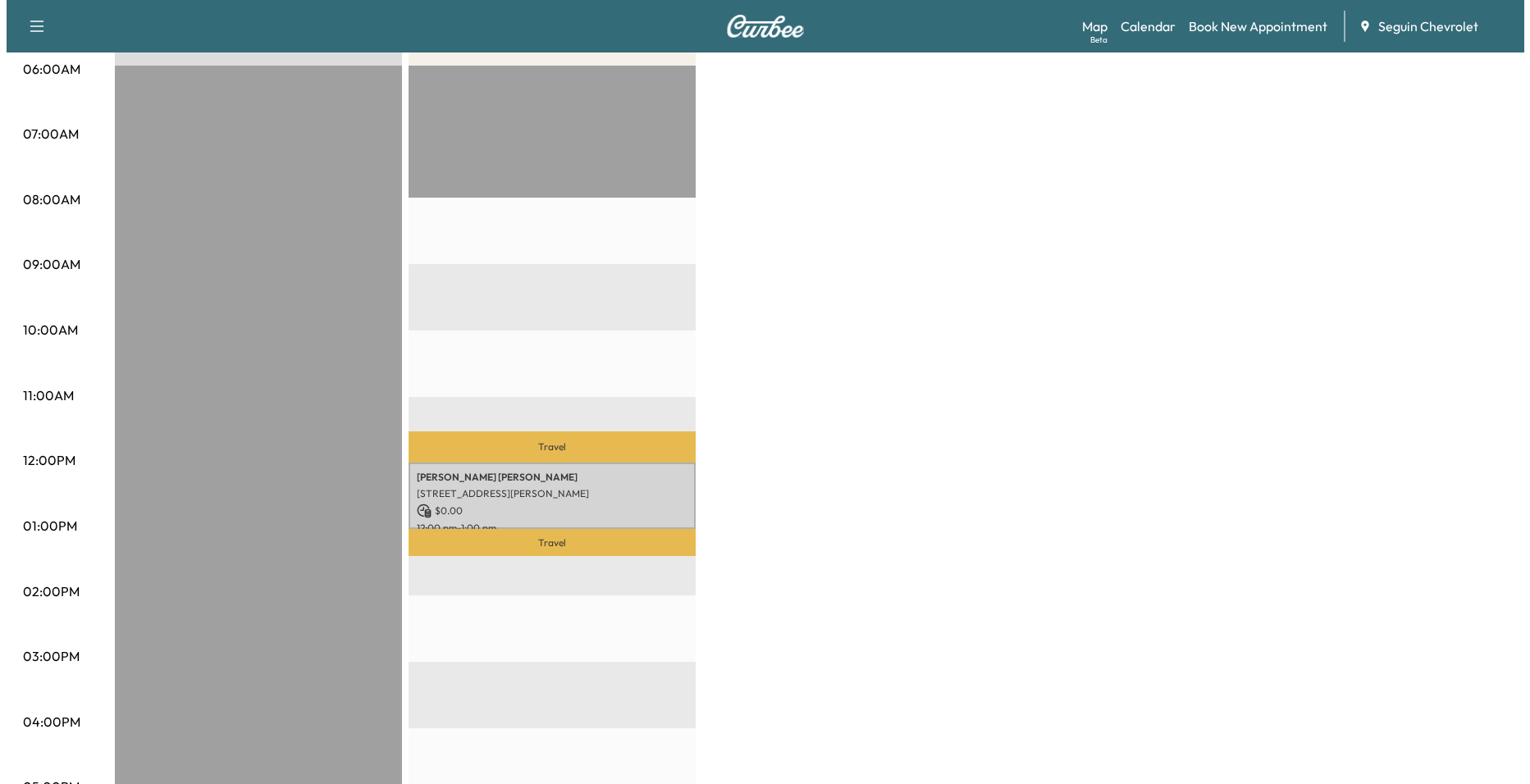
scroll to position [329, 0]
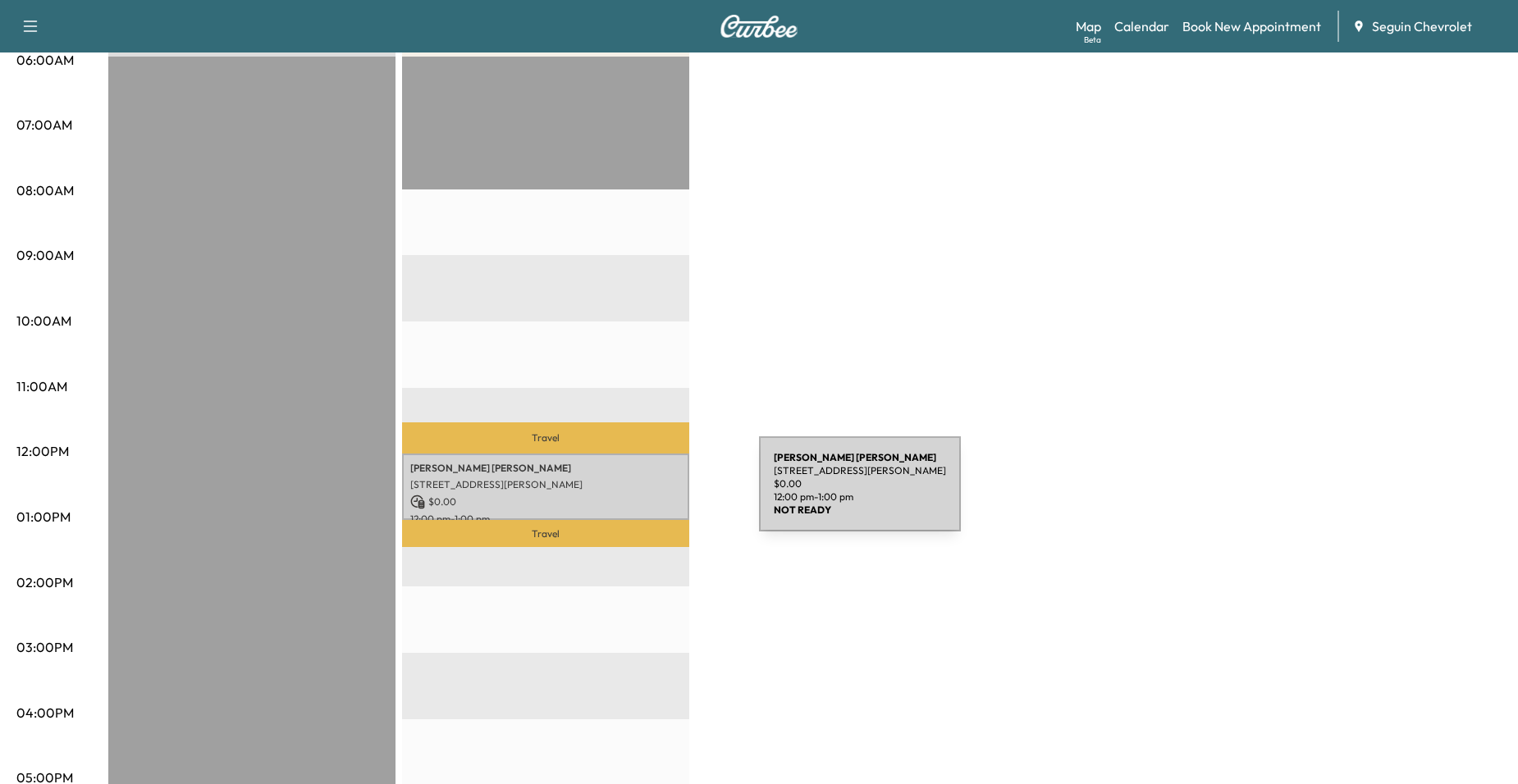
click at [636, 494] on p "$ 0.00" at bounding box center [545, 502] width 271 height 15
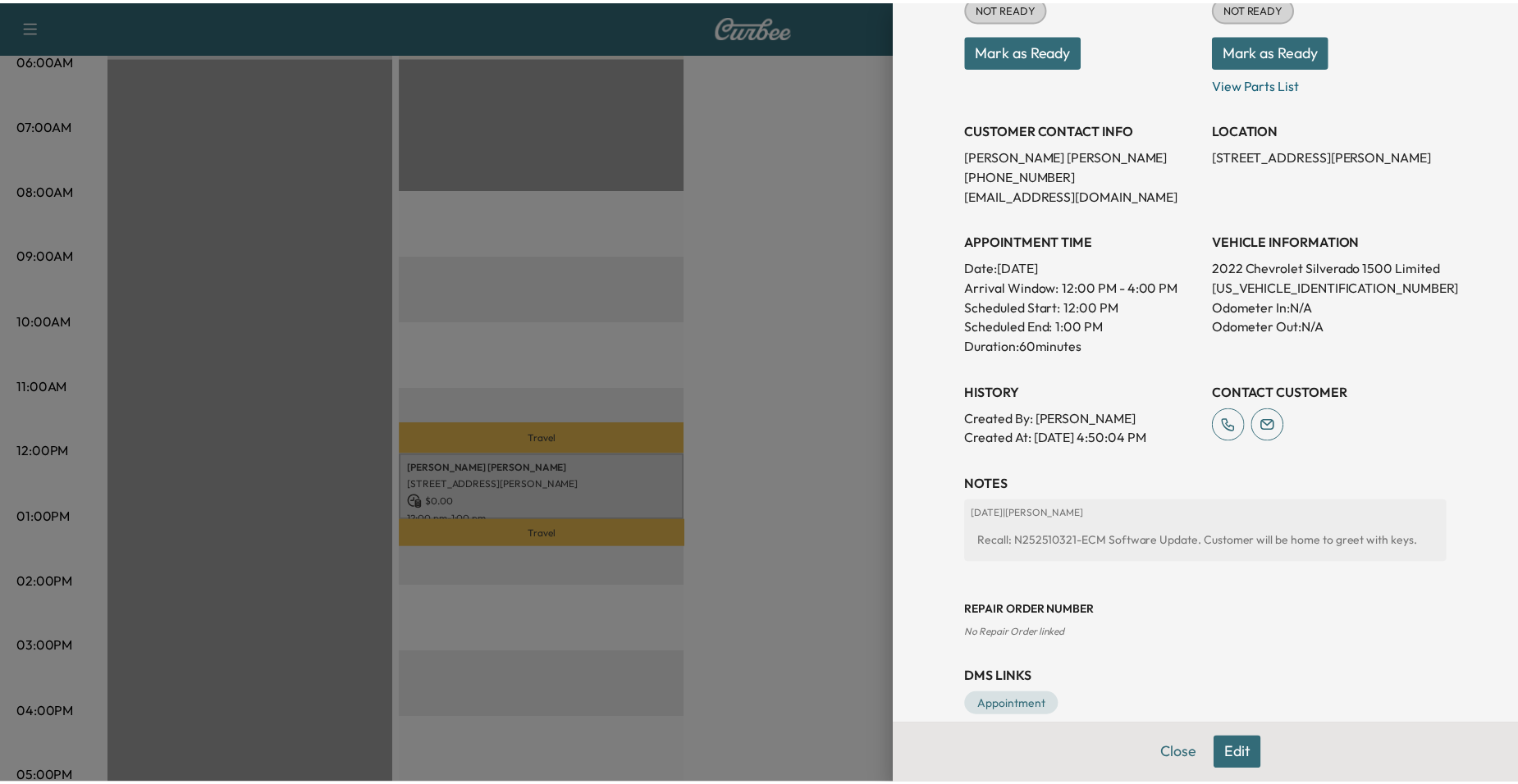
scroll to position [246, 0]
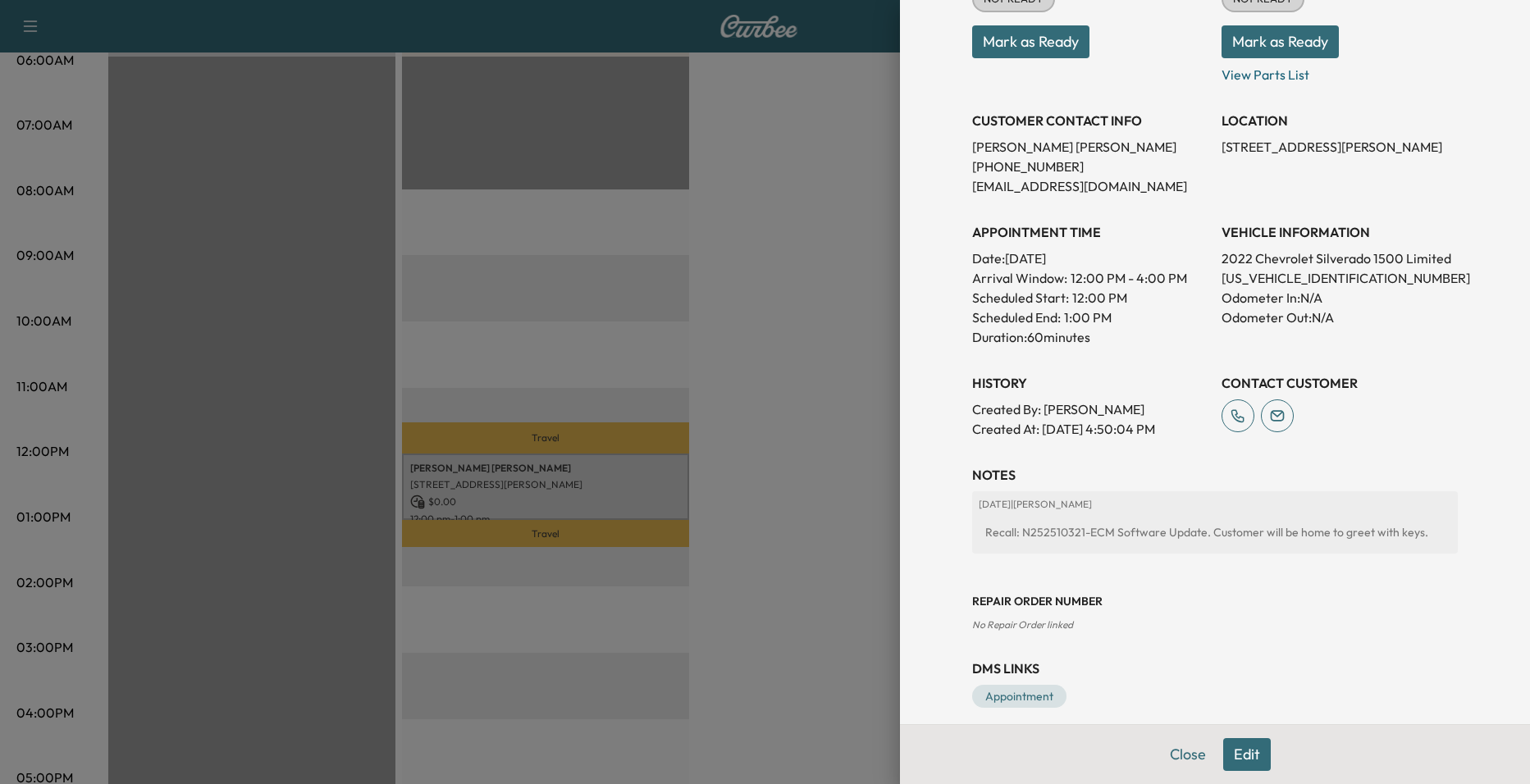
click at [815, 430] on div at bounding box center [765, 392] width 1530 height 784
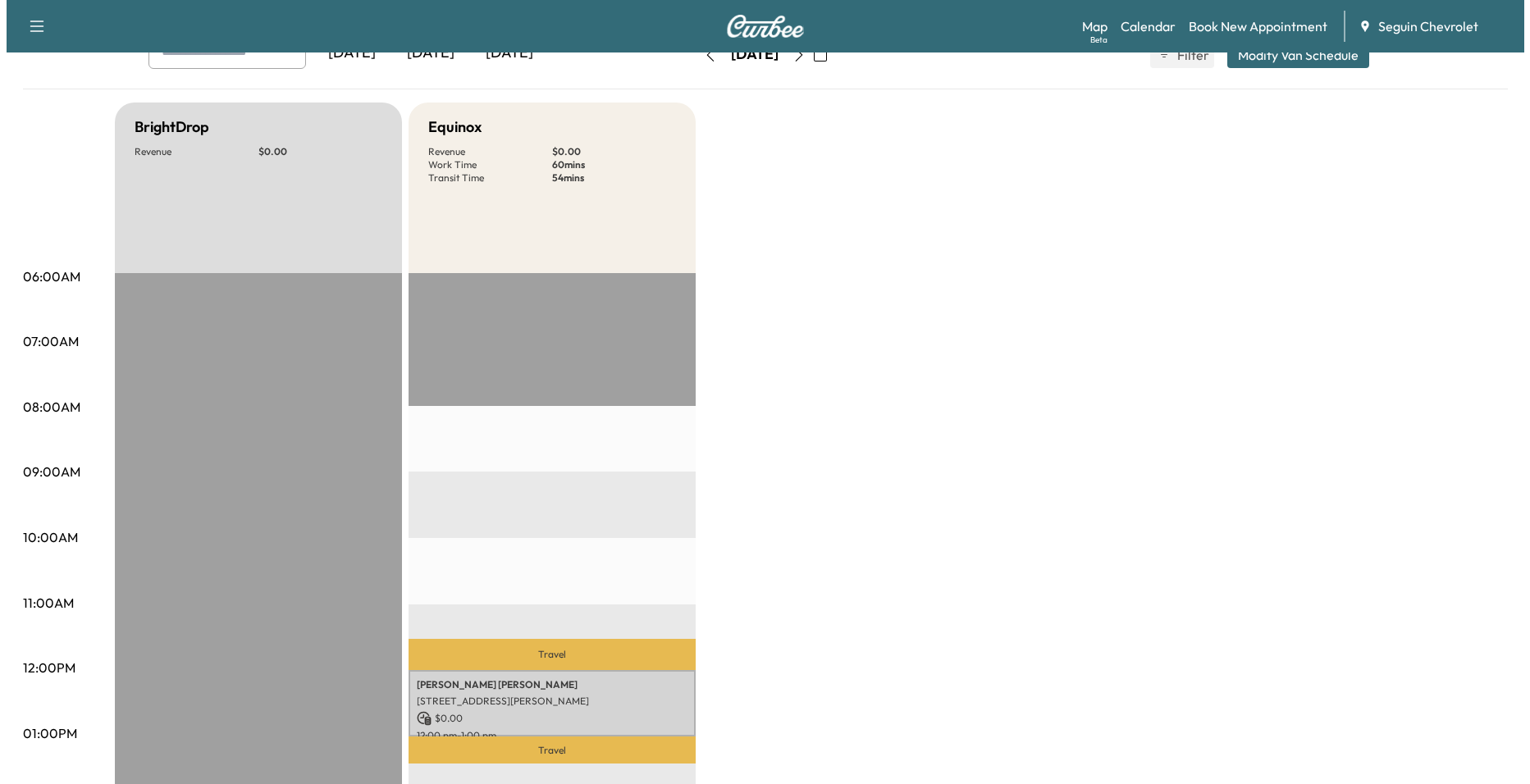
scroll to position [0, 0]
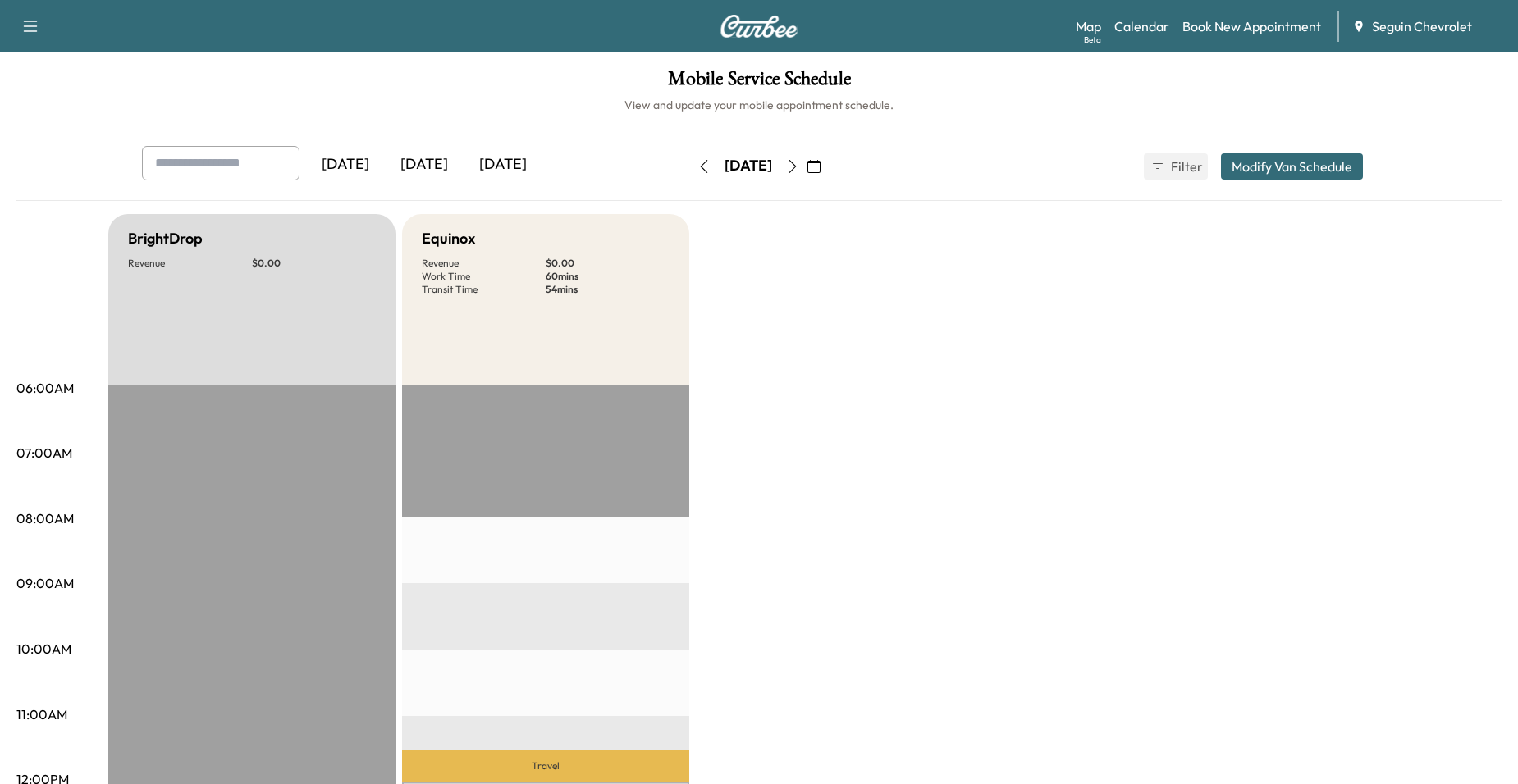
click at [799, 164] on icon "button" at bounding box center [793, 167] width 13 height 13
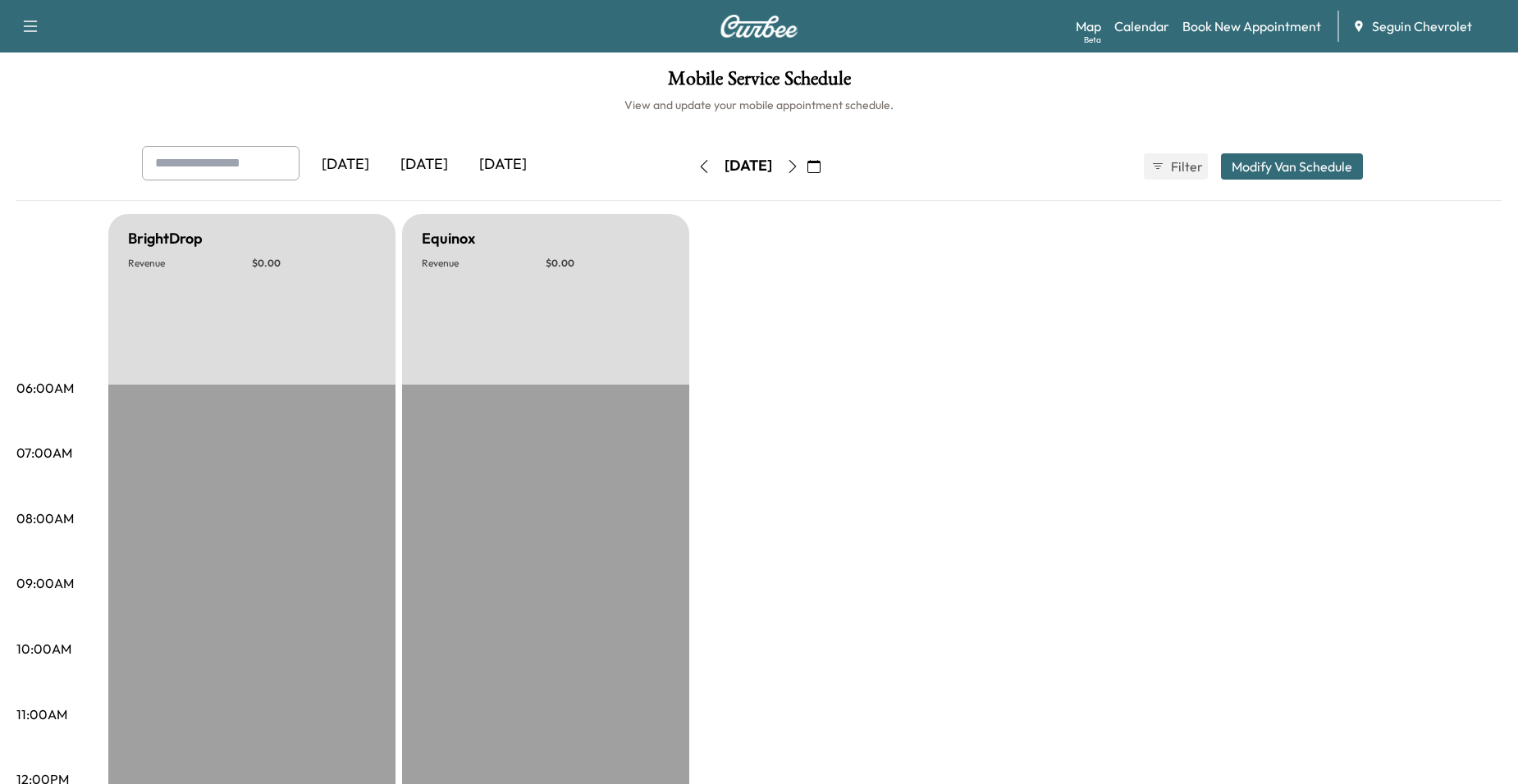
click at [807, 164] on button "button" at bounding box center [793, 167] width 28 height 27
click at [799, 164] on icon "button" at bounding box center [793, 167] width 13 height 13
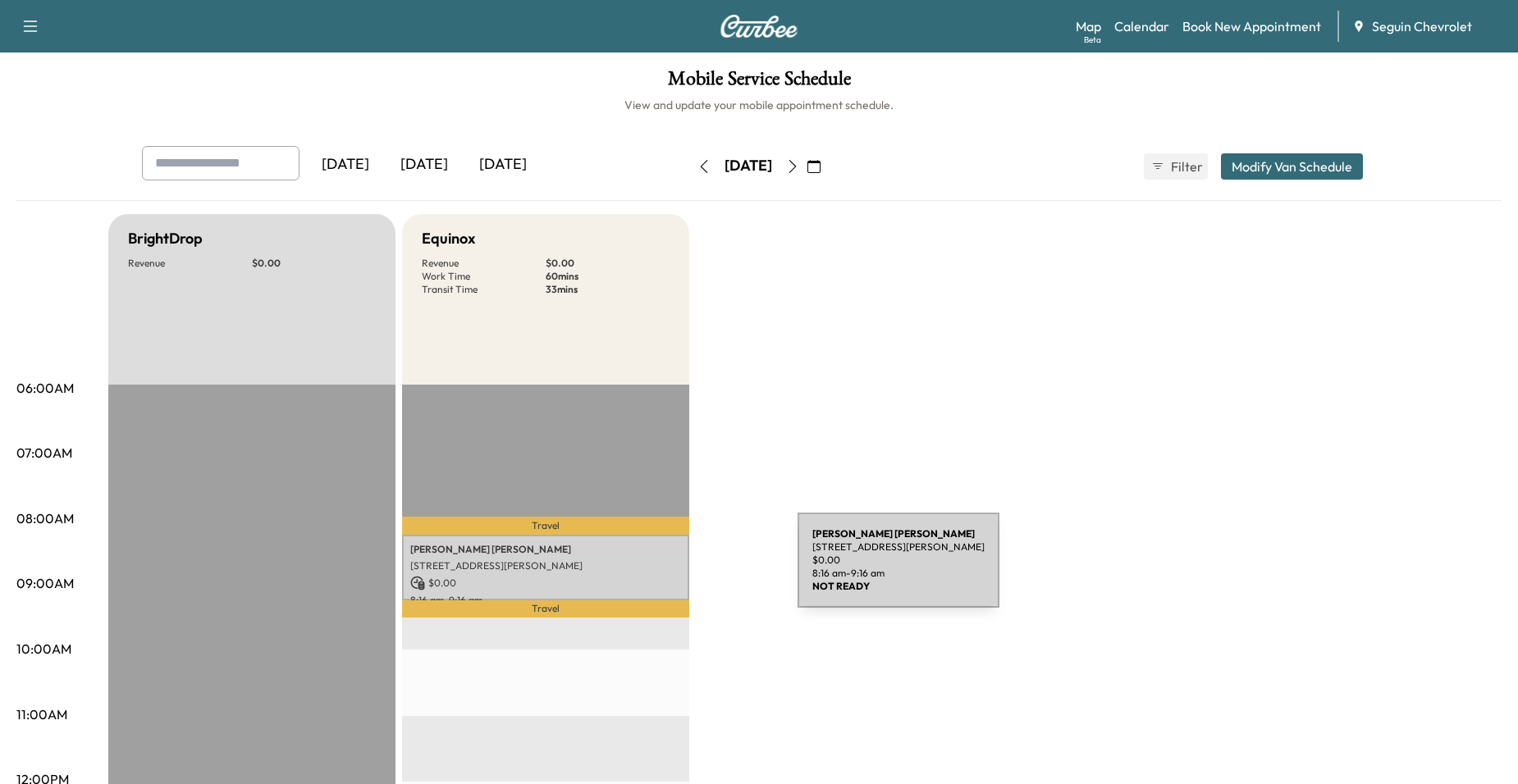
click at [674, 570] on p "[STREET_ADDRESS][PERSON_NAME]" at bounding box center [545, 566] width 271 height 13
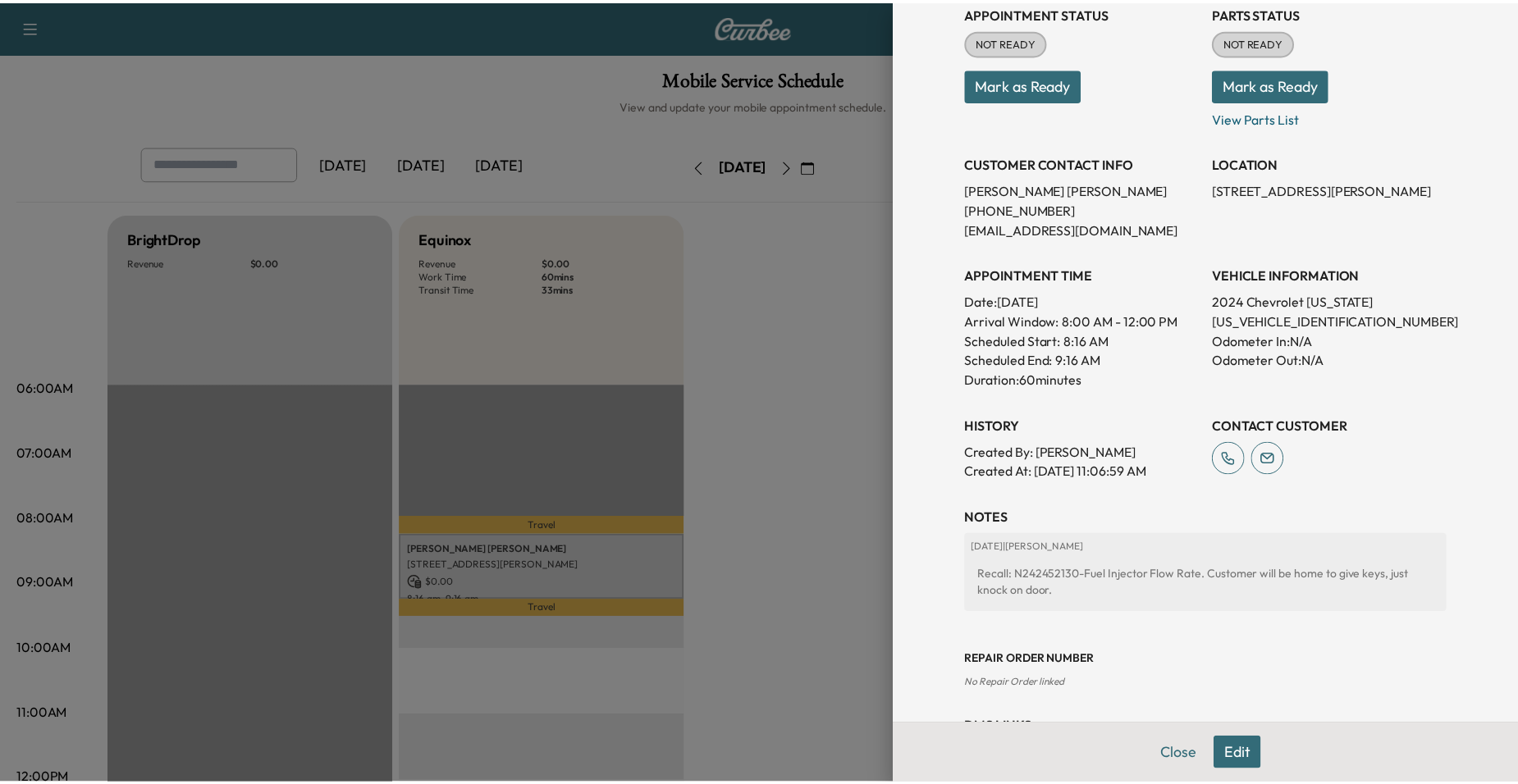
scroll to position [246, 0]
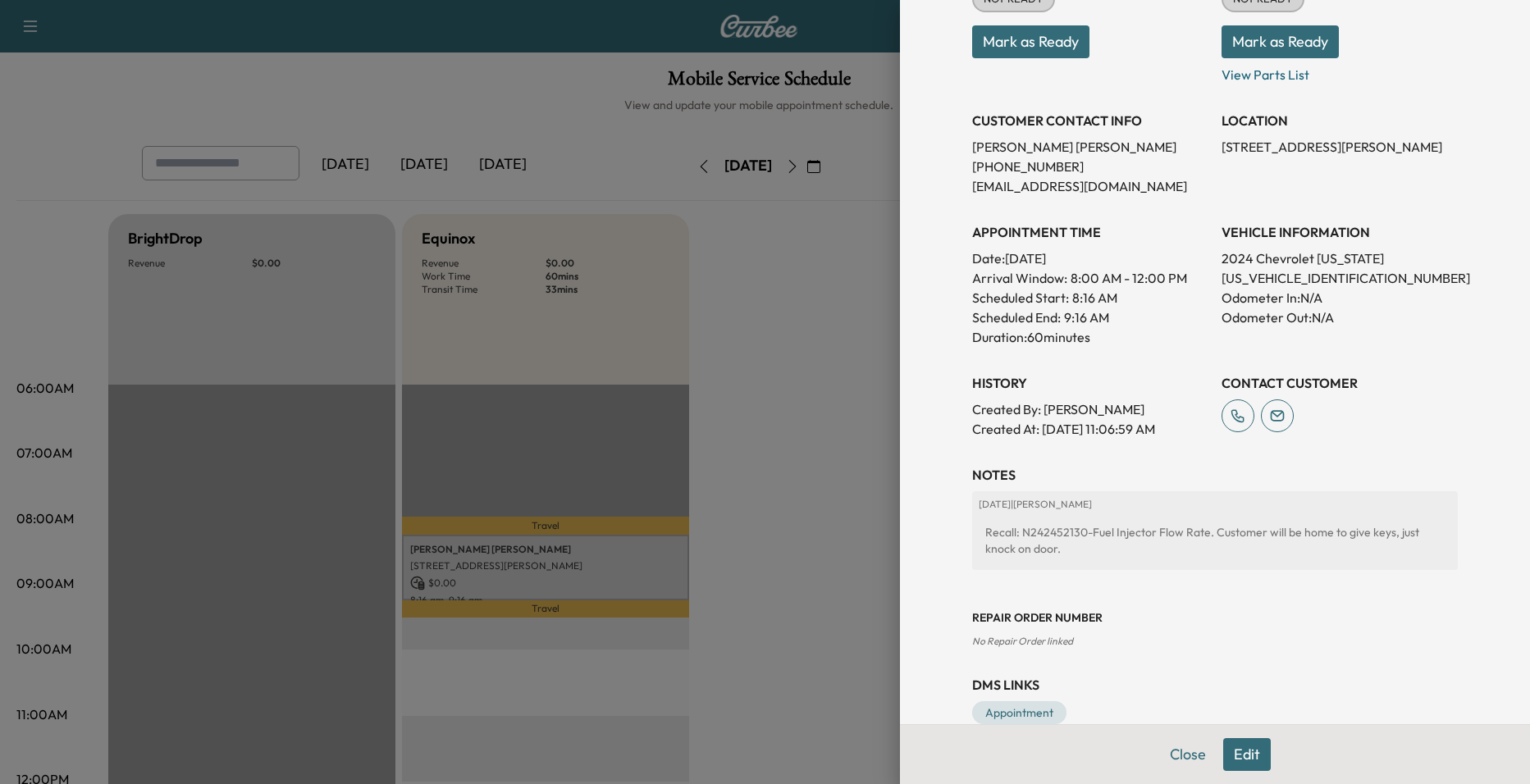
click at [871, 494] on div at bounding box center [765, 392] width 1530 height 784
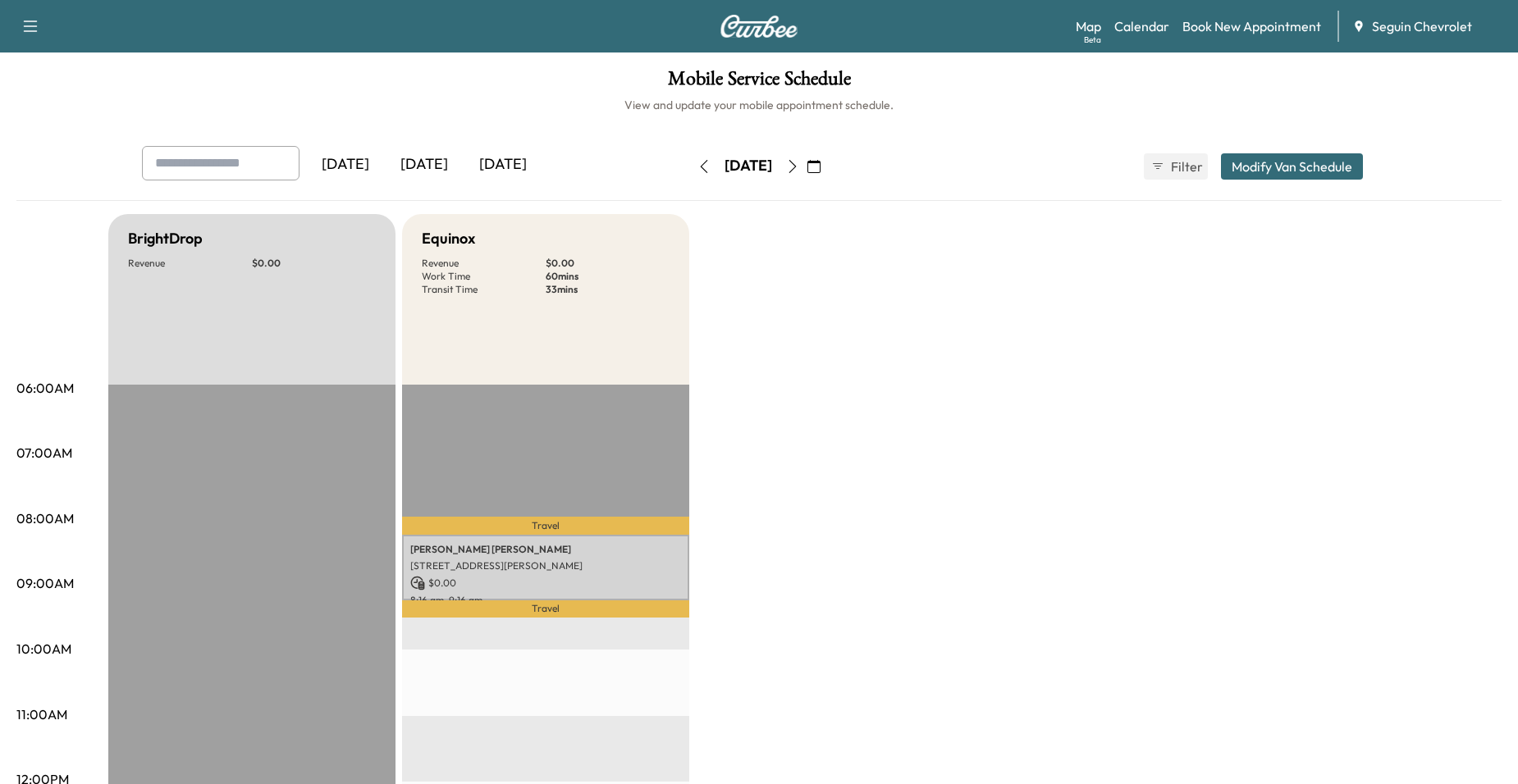
click at [799, 168] on icon "button" at bounding box center [793, 167] width 13 height 13
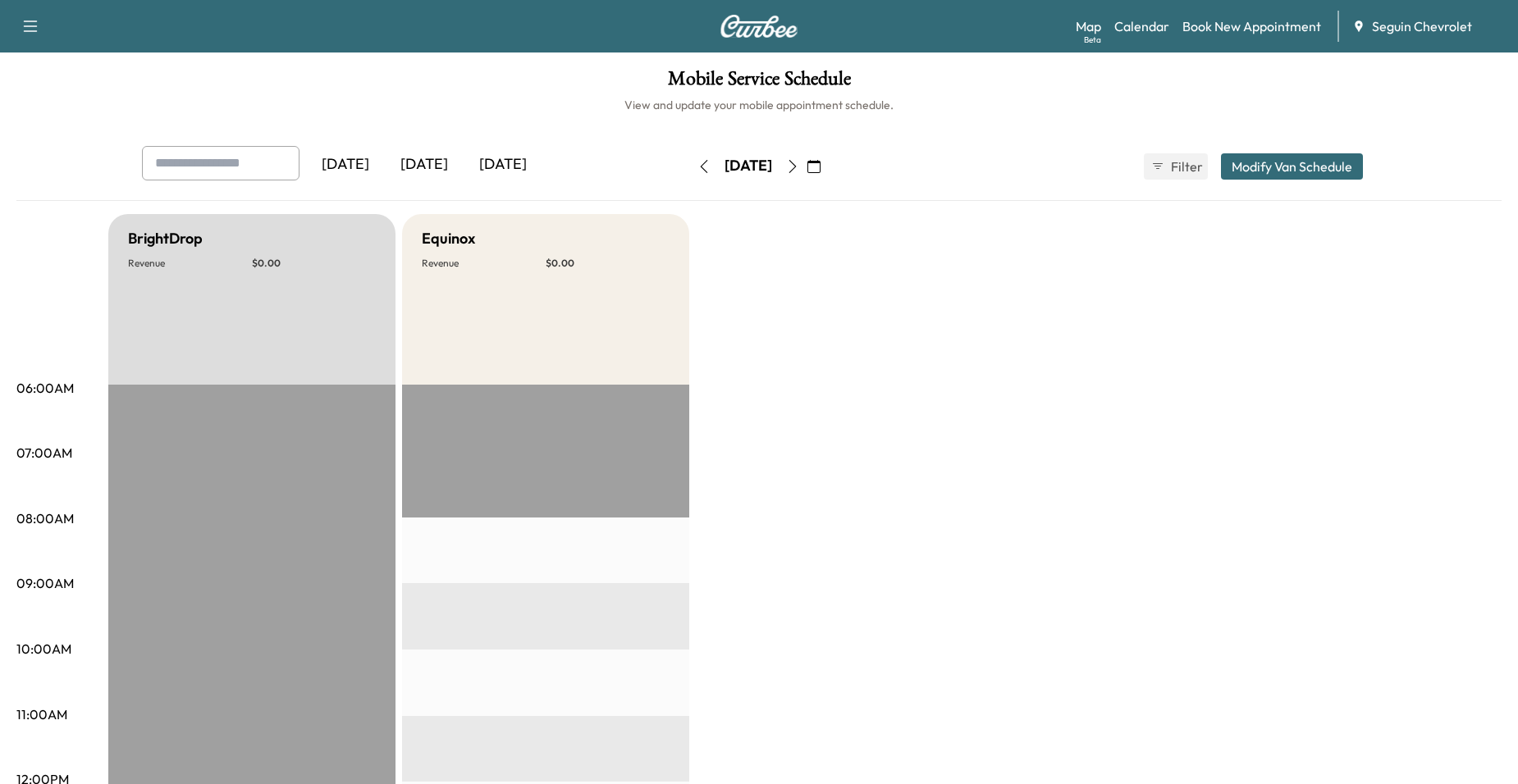
click at [799, 168] on icon "button" at bounding box center [793, 167] width 13 height 13
click at [807, 166] on button "button" at bounding box center [793, 167] width 28 height 27
click at [799, 166] on icon "button" at bounding box center [793, 167] width 13 height 13
click at [797, 166] on icon "button" at bounding box center [793, 167] width 7 height 13
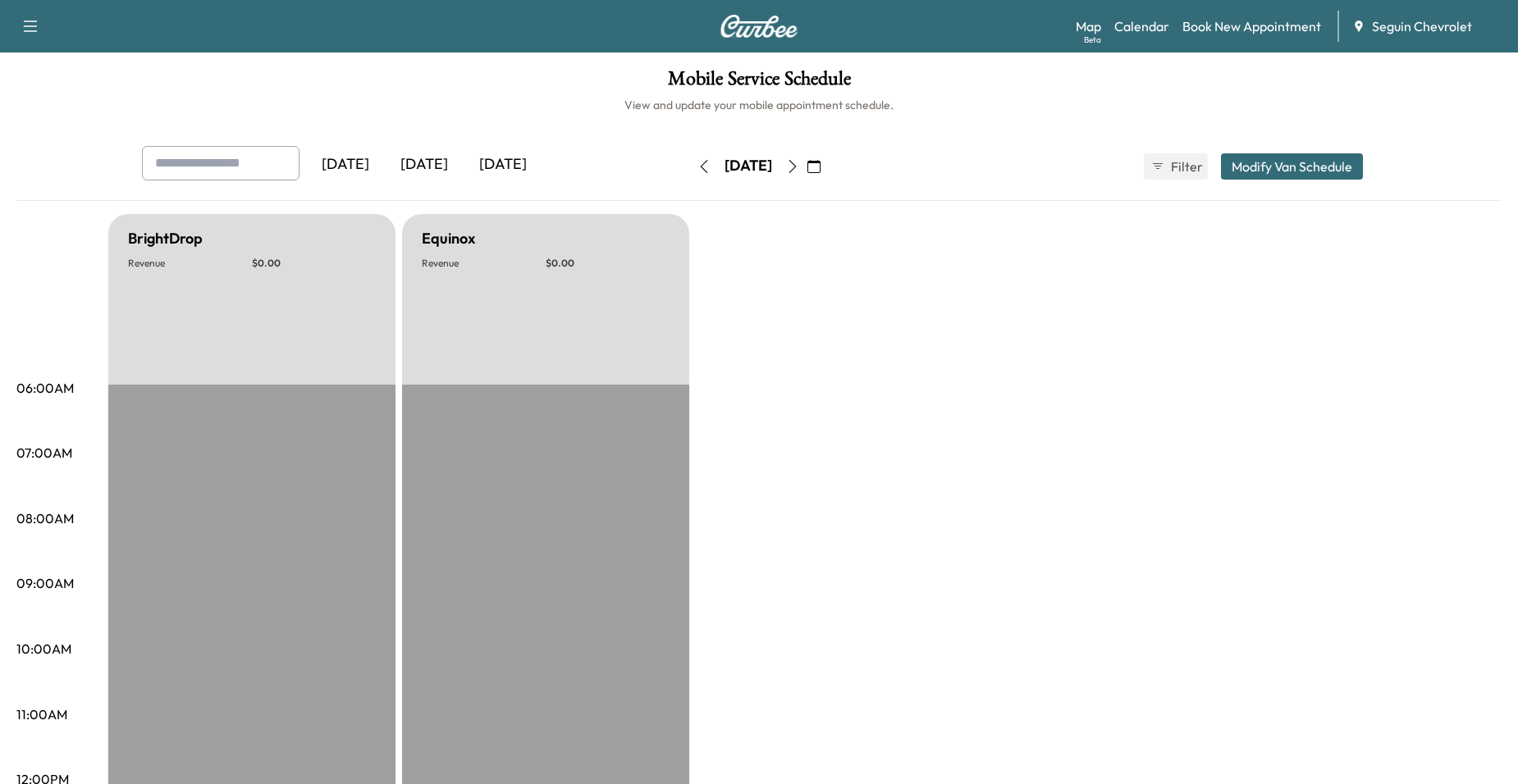
click at [828, 165] on button "button" at bounding box center [814, 167] width 28 height 27
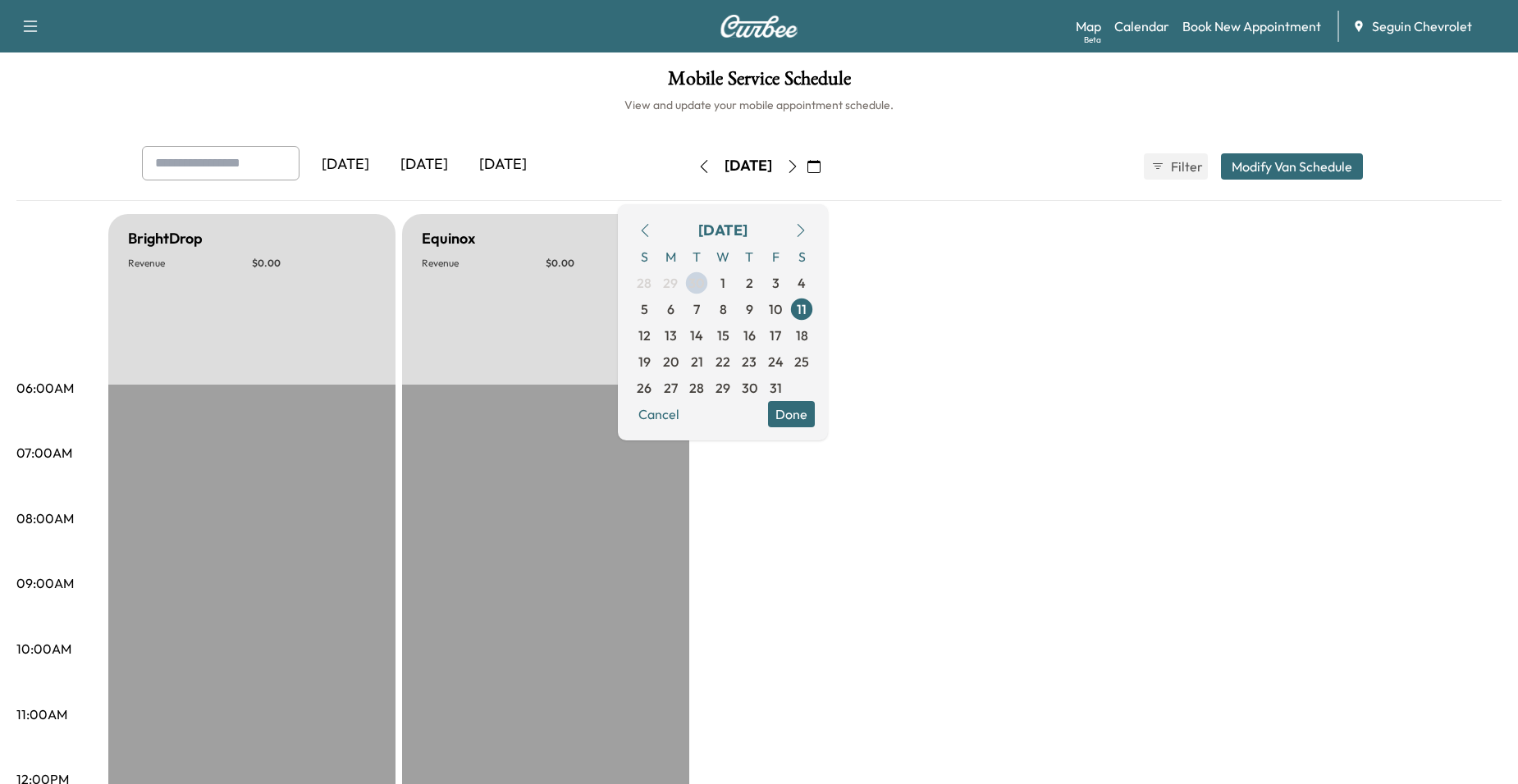
click at [652, 232] on icon "button" at bounding box center [645, 231] width 13 height 13
click at [710, 390] on span "30" at bounding box center [697, 388] width 27 height 27
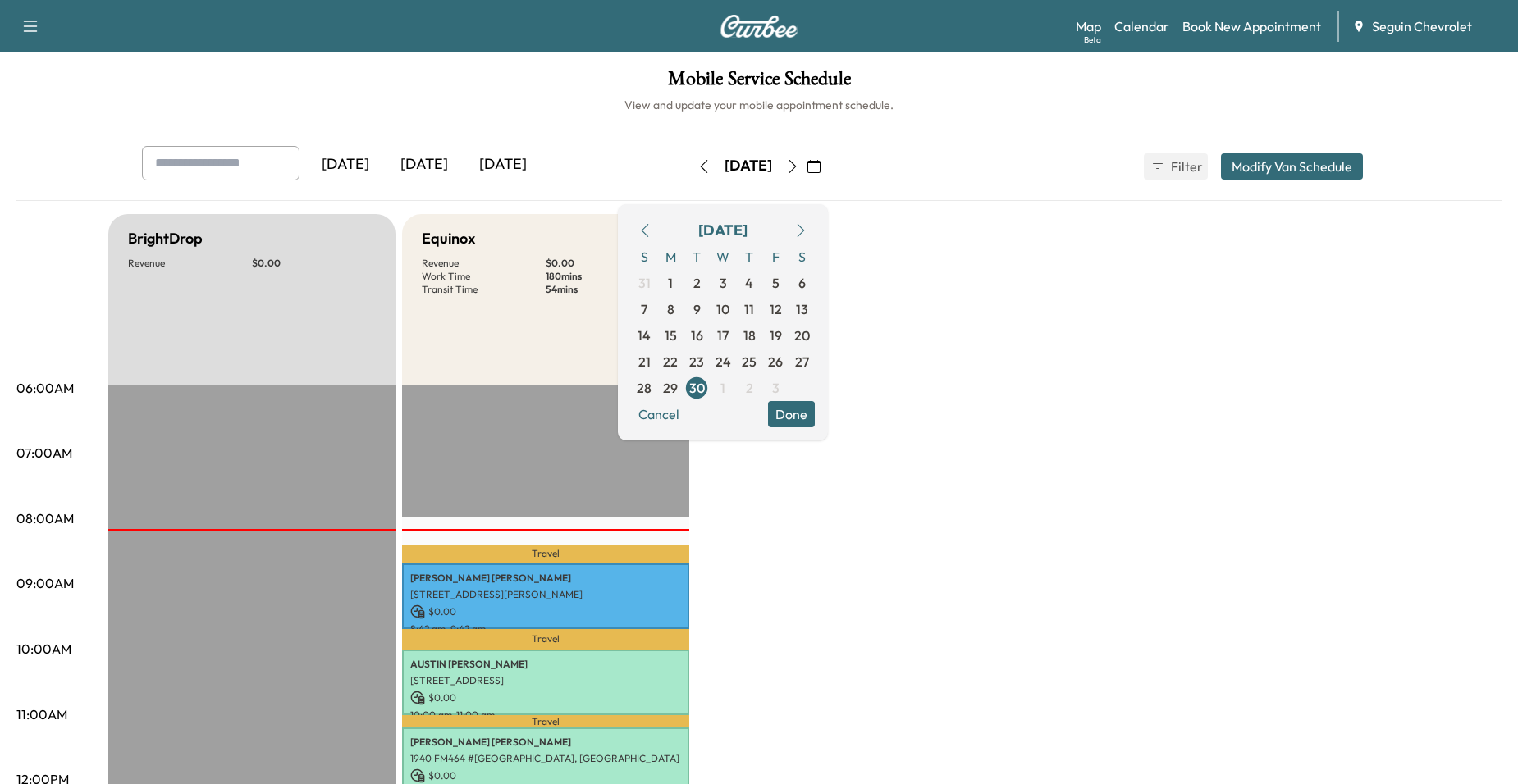
click at [815, 410] on button "Done" at bounding box center [792, 415] width 46 height 27
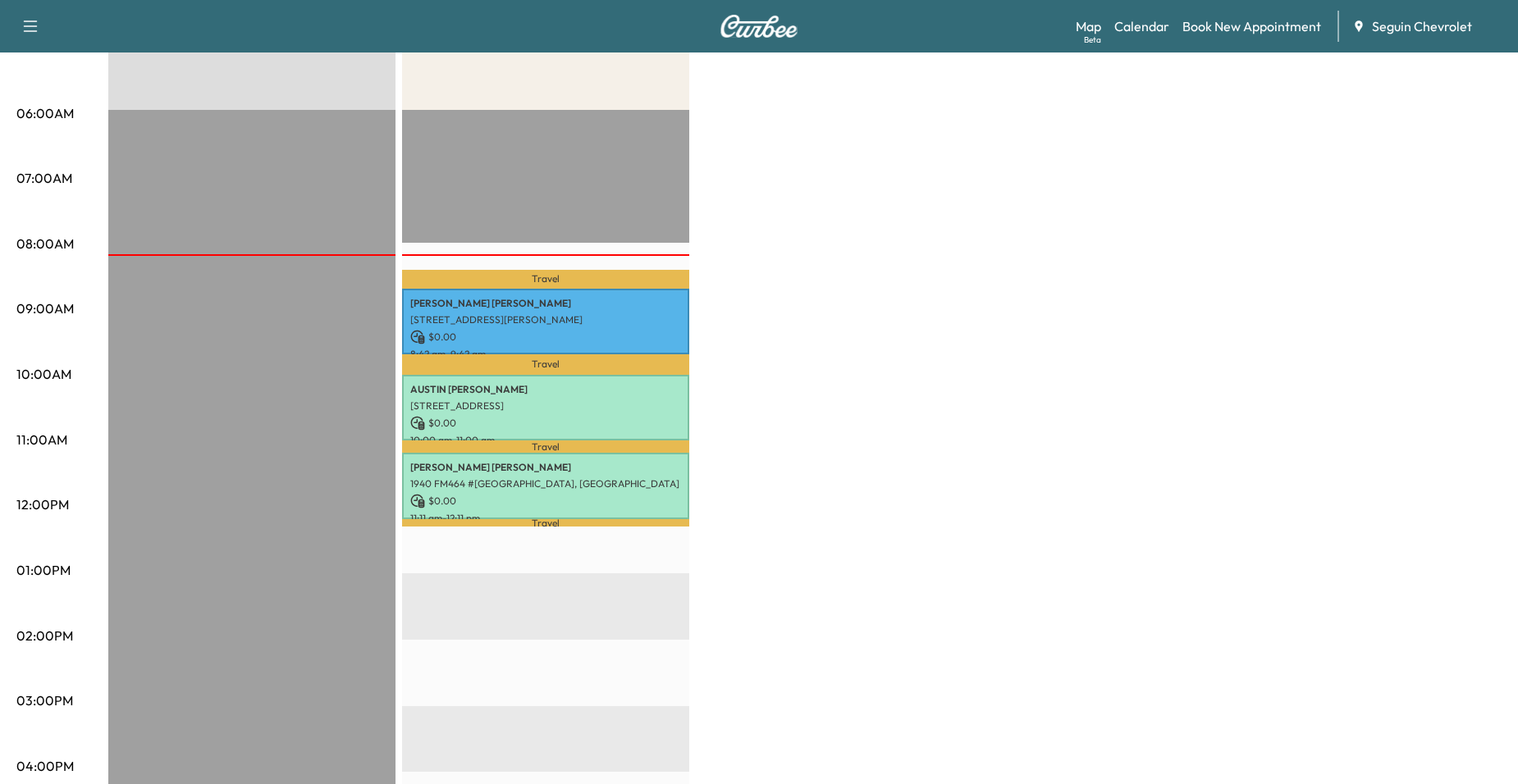
scroll to position [246, 0]
